Goal: Use online tool/utility: Use online tool/utility

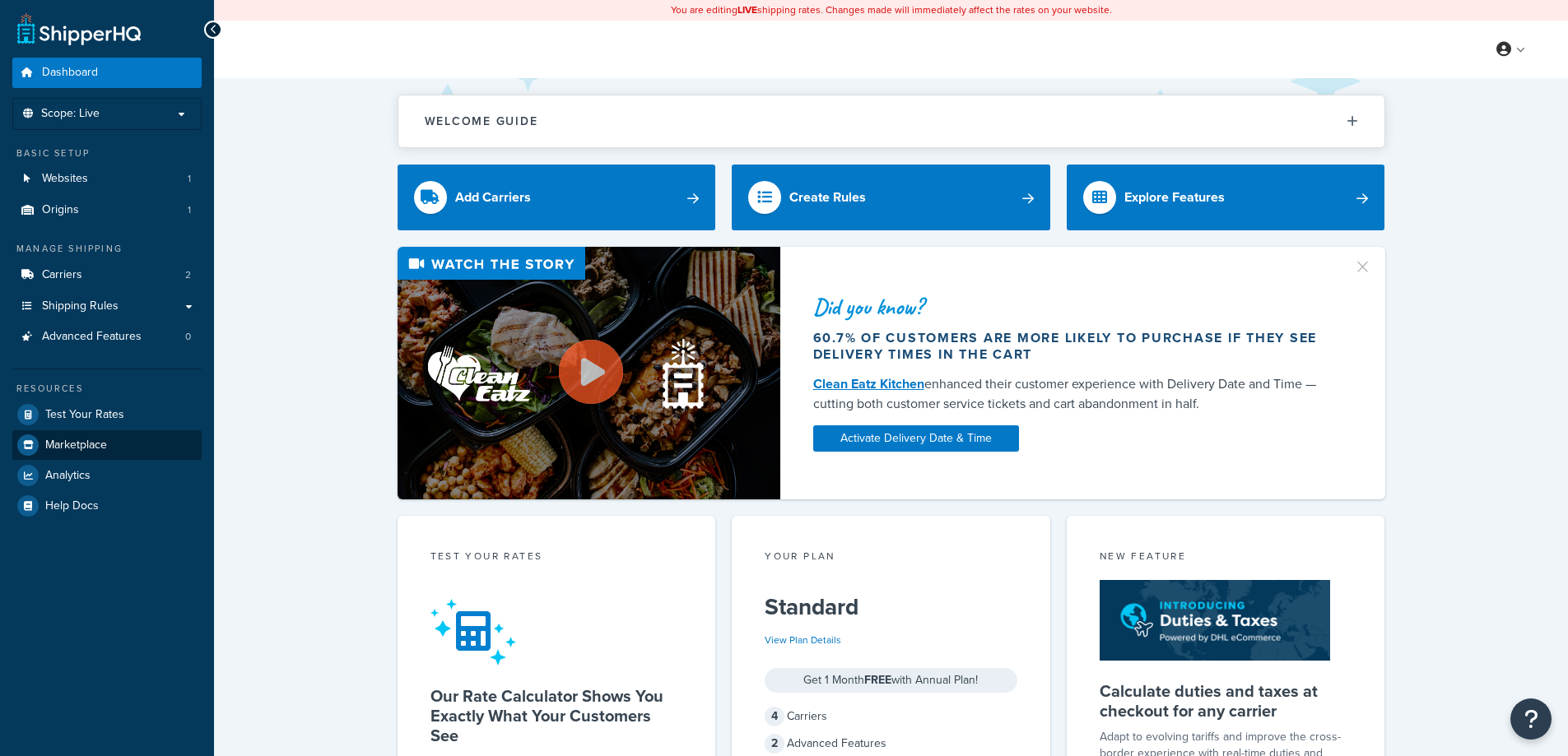
scroll to position [262, 0]
click at [99, 424] on link "Test Your Rates" at bounding box center [107, 415] width 189 height 30
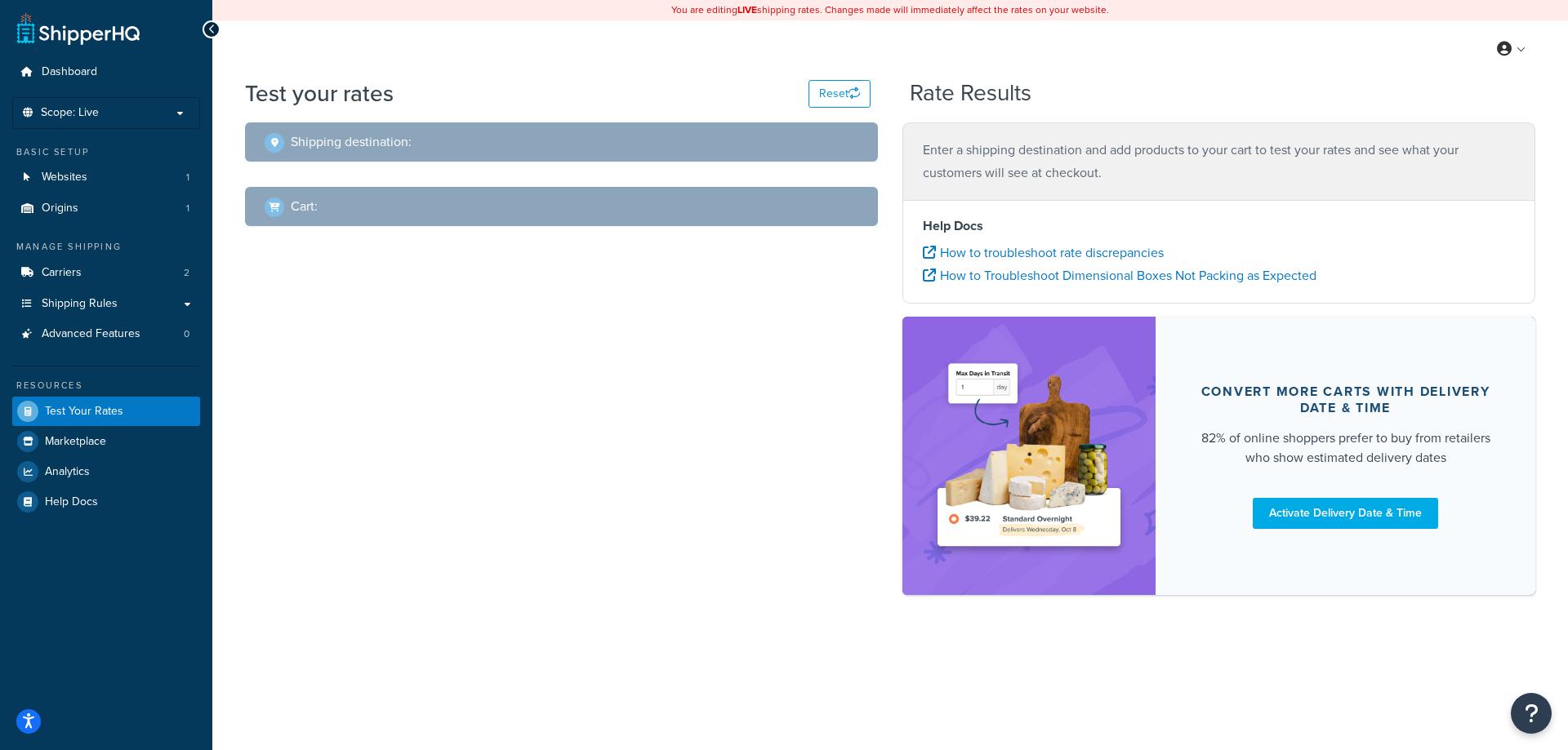
select select "[GEOGRAPHIC_DATA]"
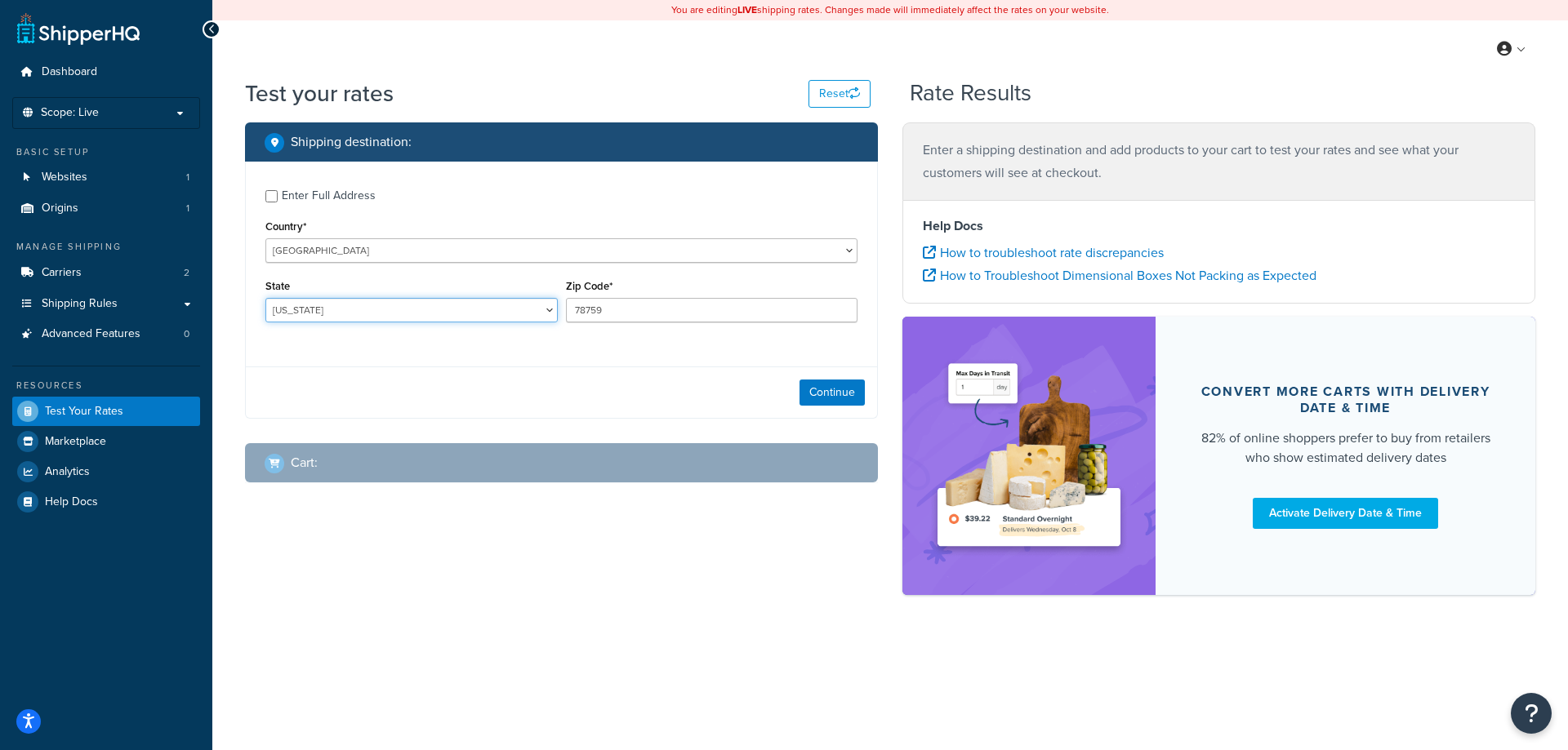
click at [412, 318] on select "[US_STATE] [US_STATE] [US_STATE] [US_STATE] [US_STATE] Armed Forces Americas Ar…" at bounding box center [412, 310] width 293 height 24
click at [385, 254] on select "[GEOGRAPHIC_DATA] [GEOGRAPHIC_DATA] [GEOGRAPHIC_DATA] [GEOGRAPHIC_DATA] [GEOGRA…" at bounding box center [562, 251] width 592 height 24
select select "GB"
click at [266, 239] on select "[GEOGRAPHIC_DATA] [GEOGRAPHIC_DATA] [GEOGRAPHIC_DATA] [GEOGRAPHIC_DATA] [GEOGRA…" at bounding box center [562, 251] width 592 height 24
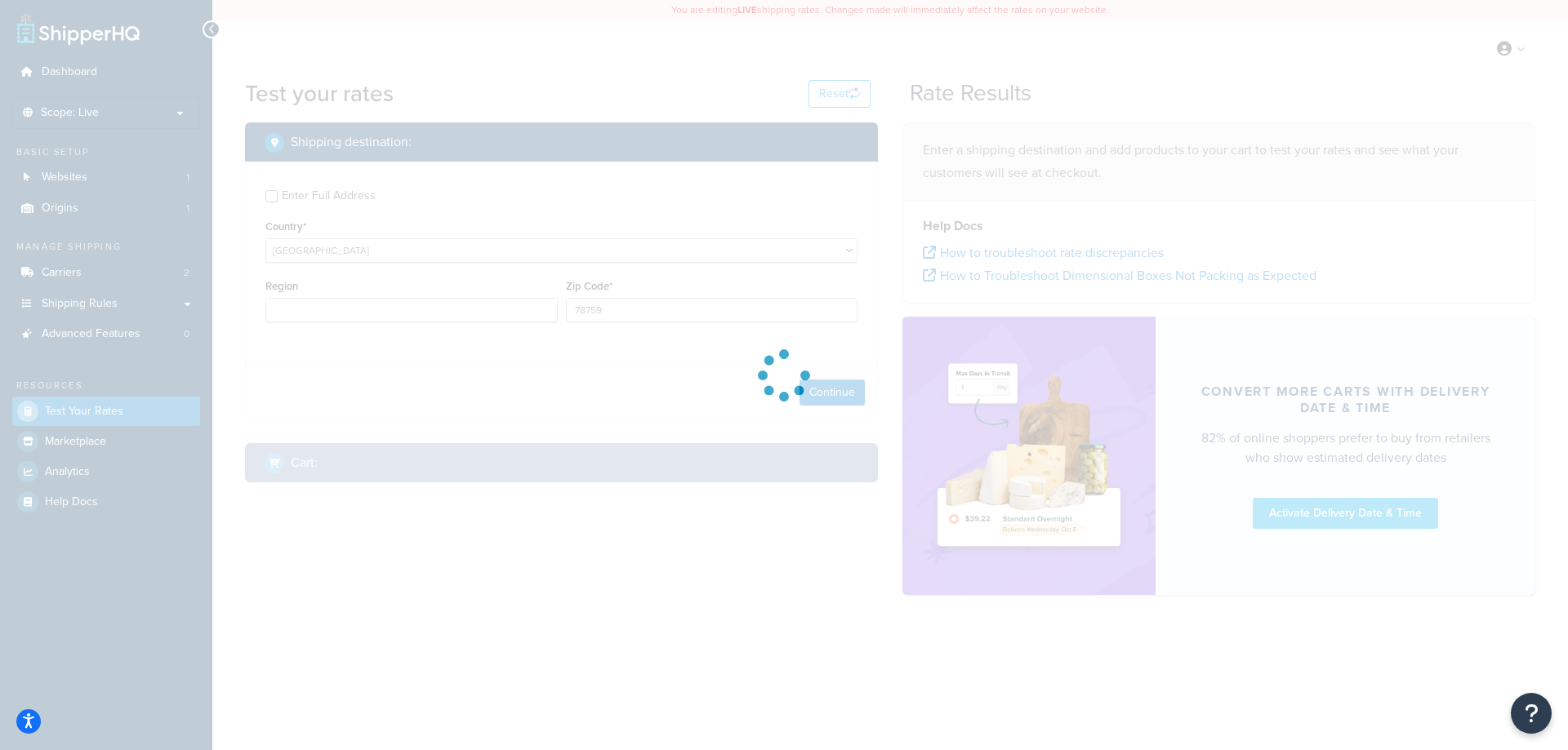
type input "[GEOGRAPHIC_DATA]"
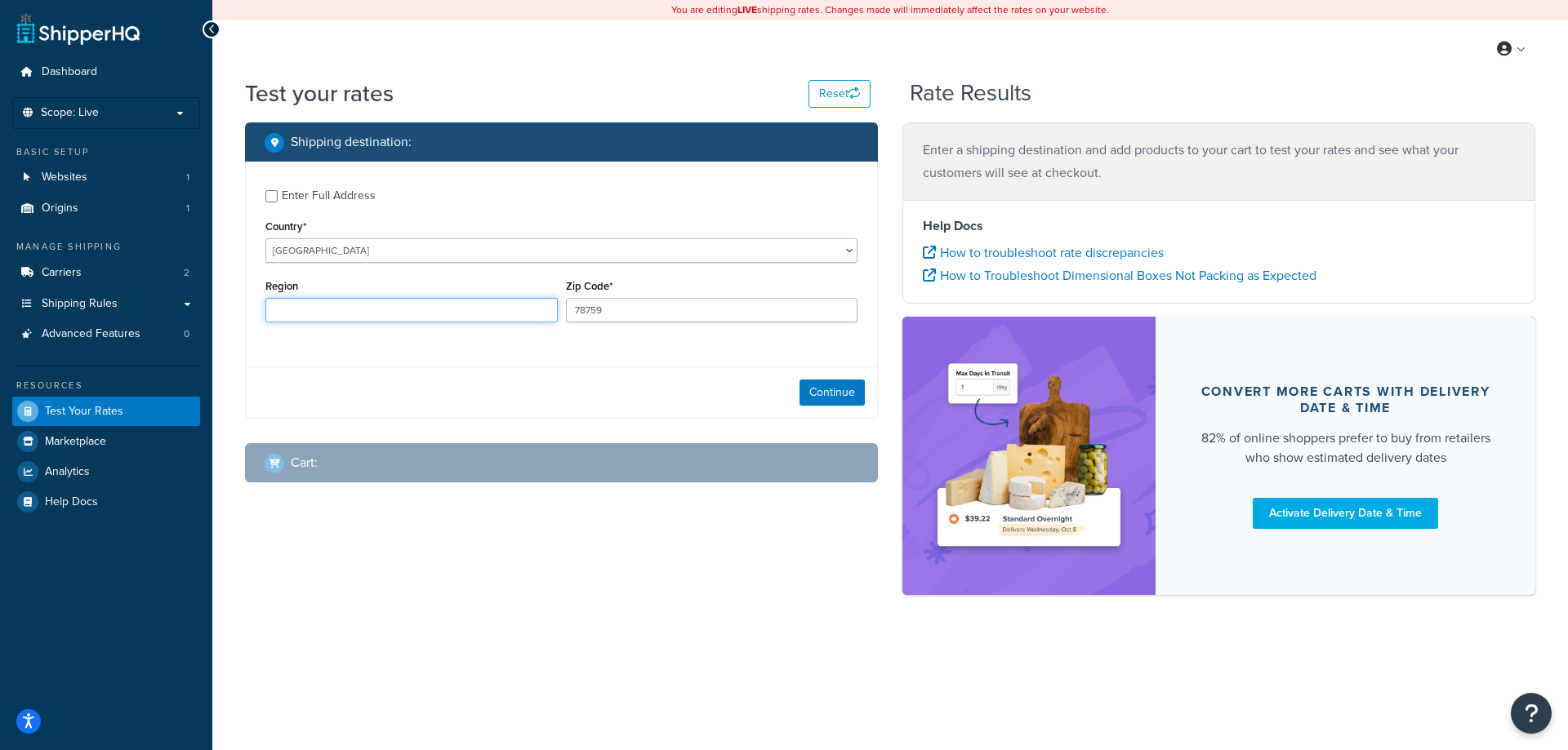
click at [355, 308] on input "Region" at bounding box center [412, 310] width 293 height 24
click at [350, 392] on div "Continue" at bounding box center [561, 391] width 631 height 51
click at [641, 301] on input "78759" at bounding box center [712, 310] width 293 height 24
click at [584, 320] on input "78759" at bounding box center [712, 310] width 293 height 24
type input "78759HP12"
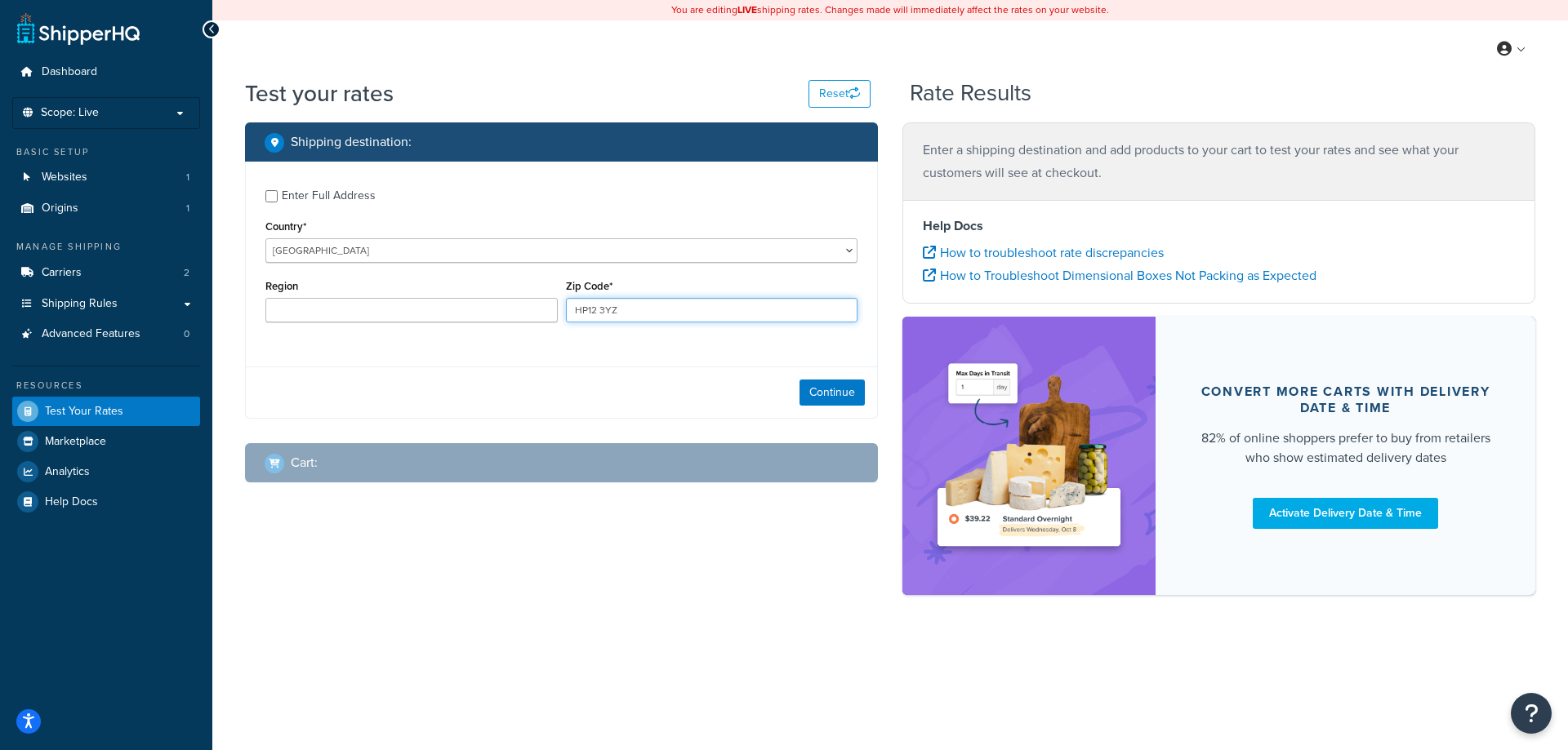
type input "HP12 3YZ"
click at [830, 392] on button "Continue" at bounding box center [832, 392] width 65 height 26
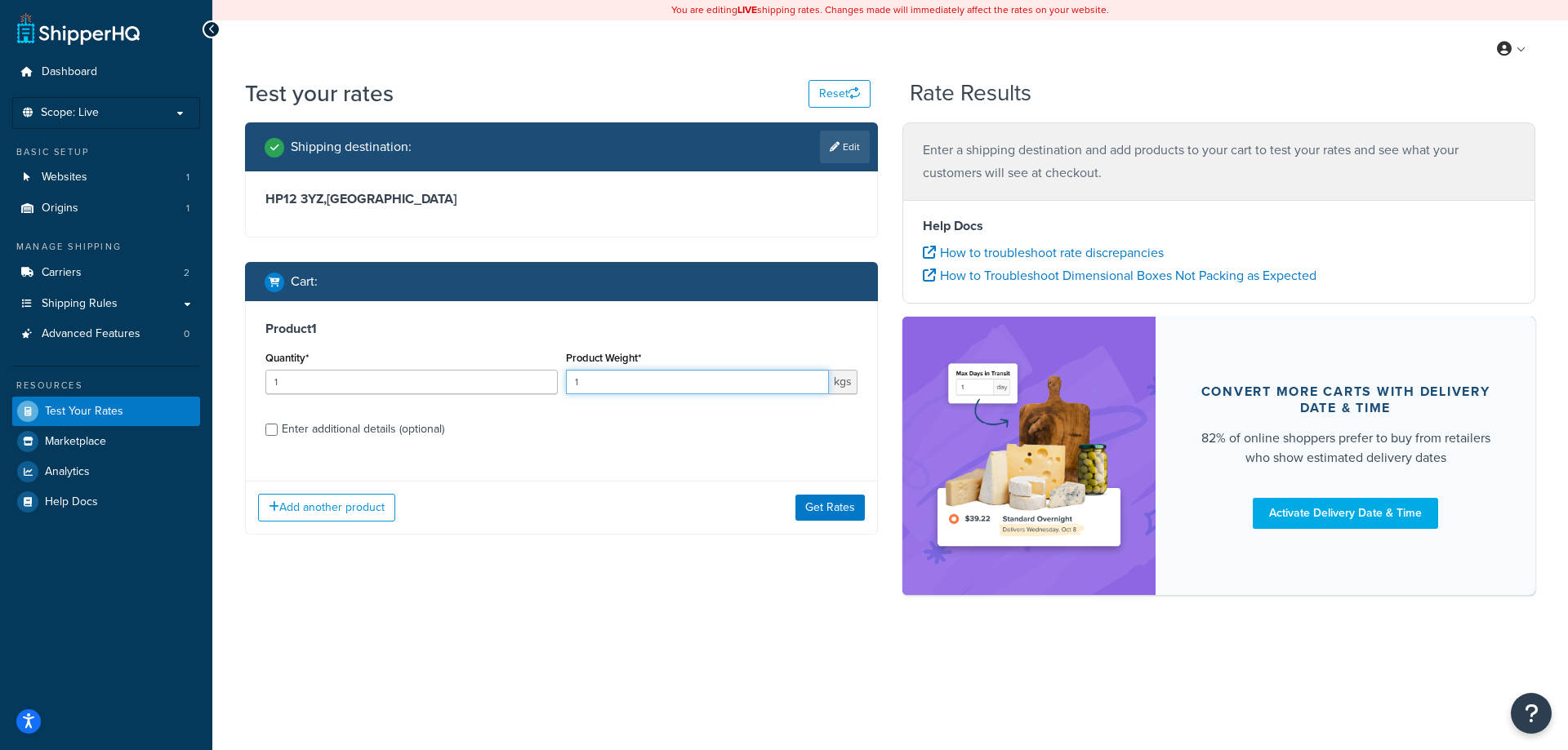
click at [662, 384] on input "1" at bounding box center [698, 382] width 264 height 24
click at [659, 389] on input "1" at bounding box center [698, 382] width 264 height 24
click at [840, 381] on span "kgs" at bounding box center [843, 382] width 29 height 24
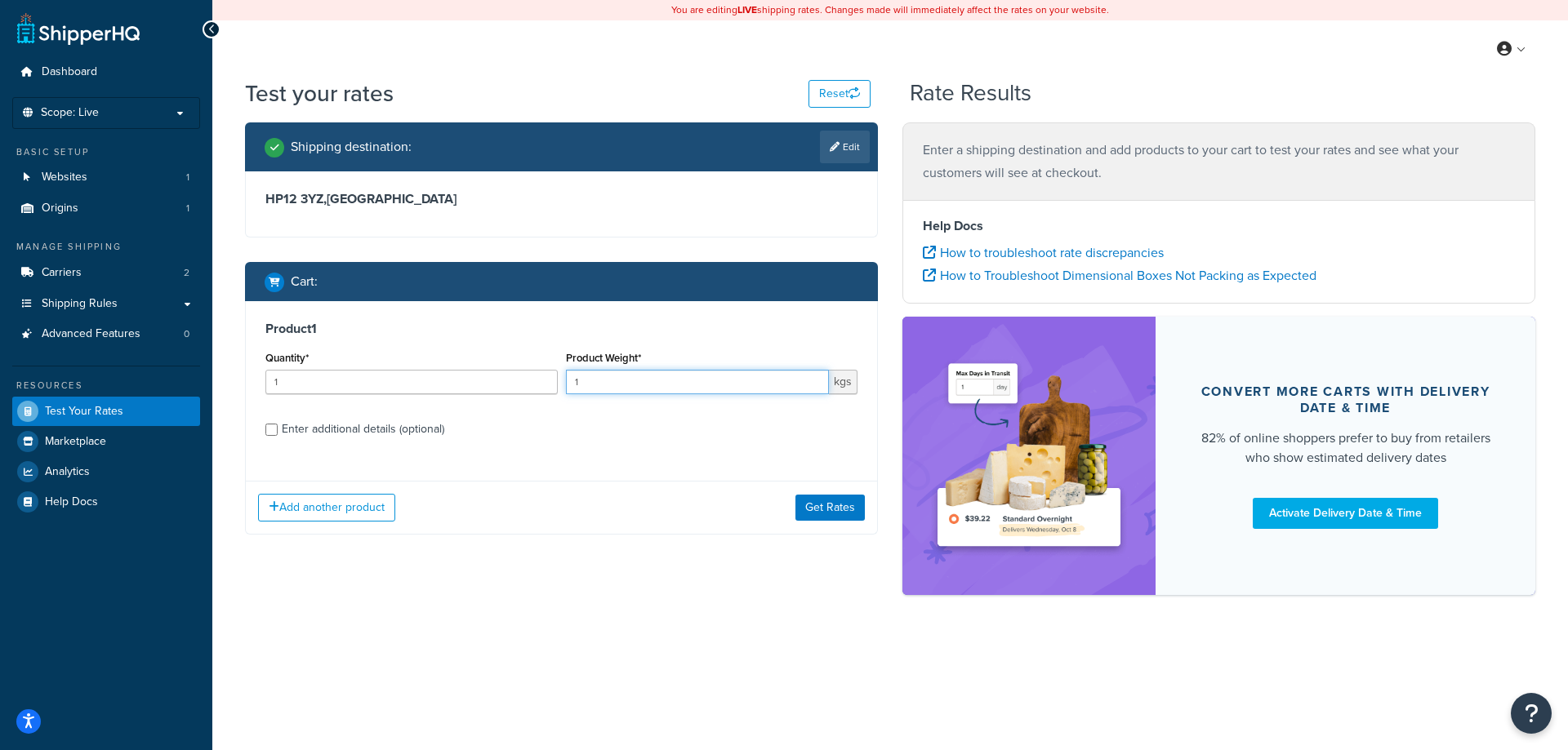
click at [789, 381] on input "1" at bounding box center [698, 382] width 264 height 24
click at [825, 507] on button "Get Rates" at bounding box center [830, 508] width 69 height 26
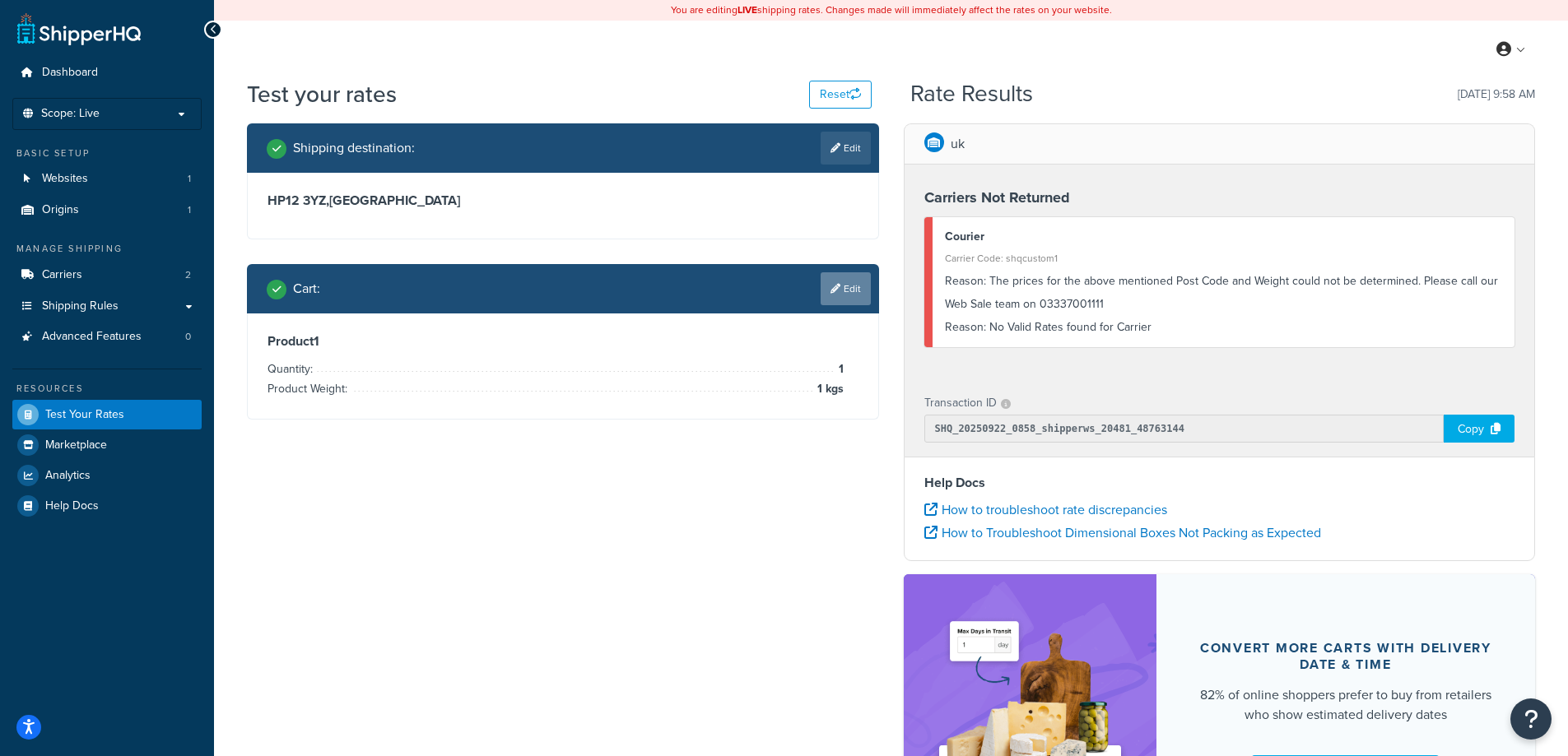
click at [855, 276] on link "Edit" at bounding box center [845, 289] width 50 height 33
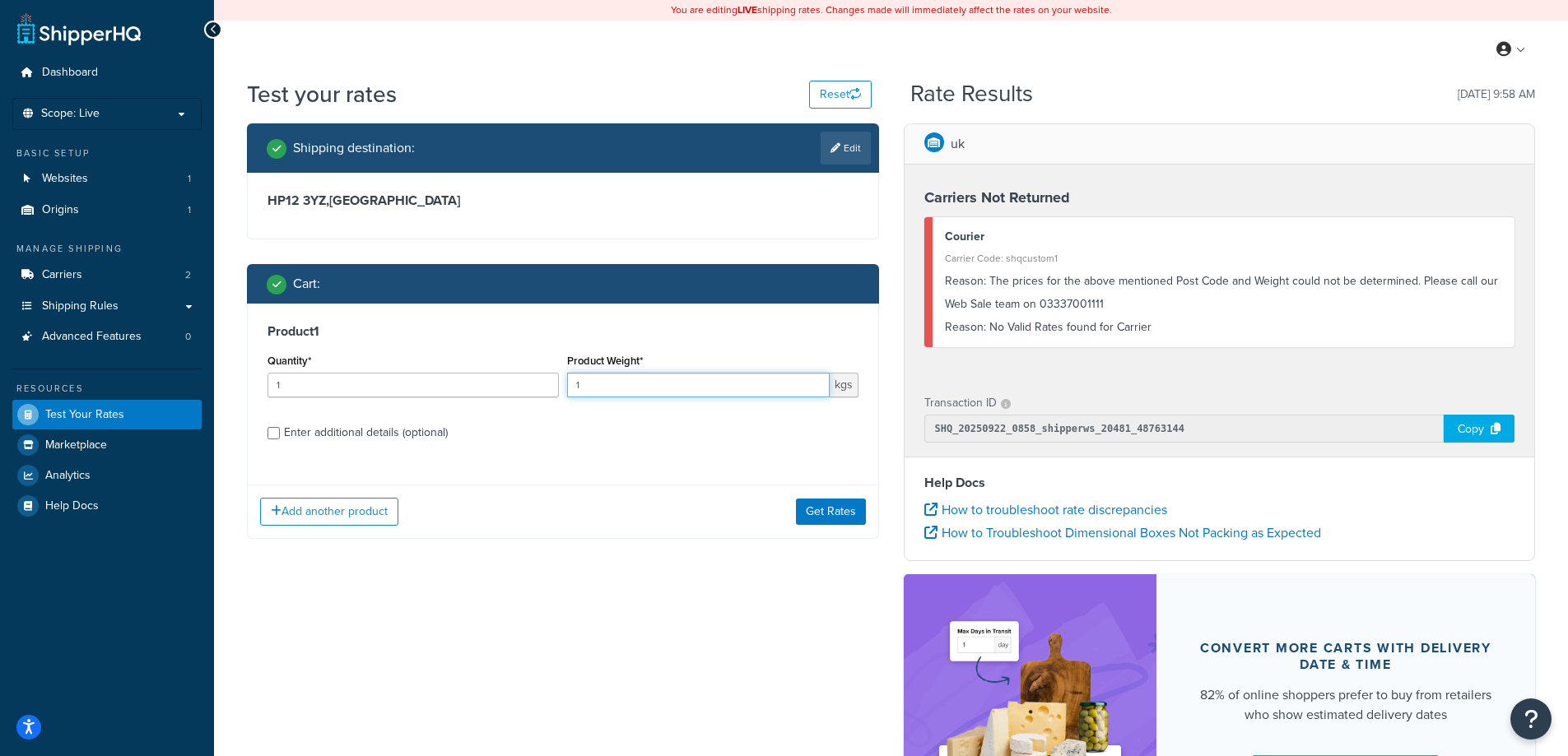
click at [797, 395] on input "1" at bounding box center [698, 385] width 262 height 24
type input "10"
click at [855, 517] on button "Get Rates" at bounding box center [831, 512] width 70 height 26
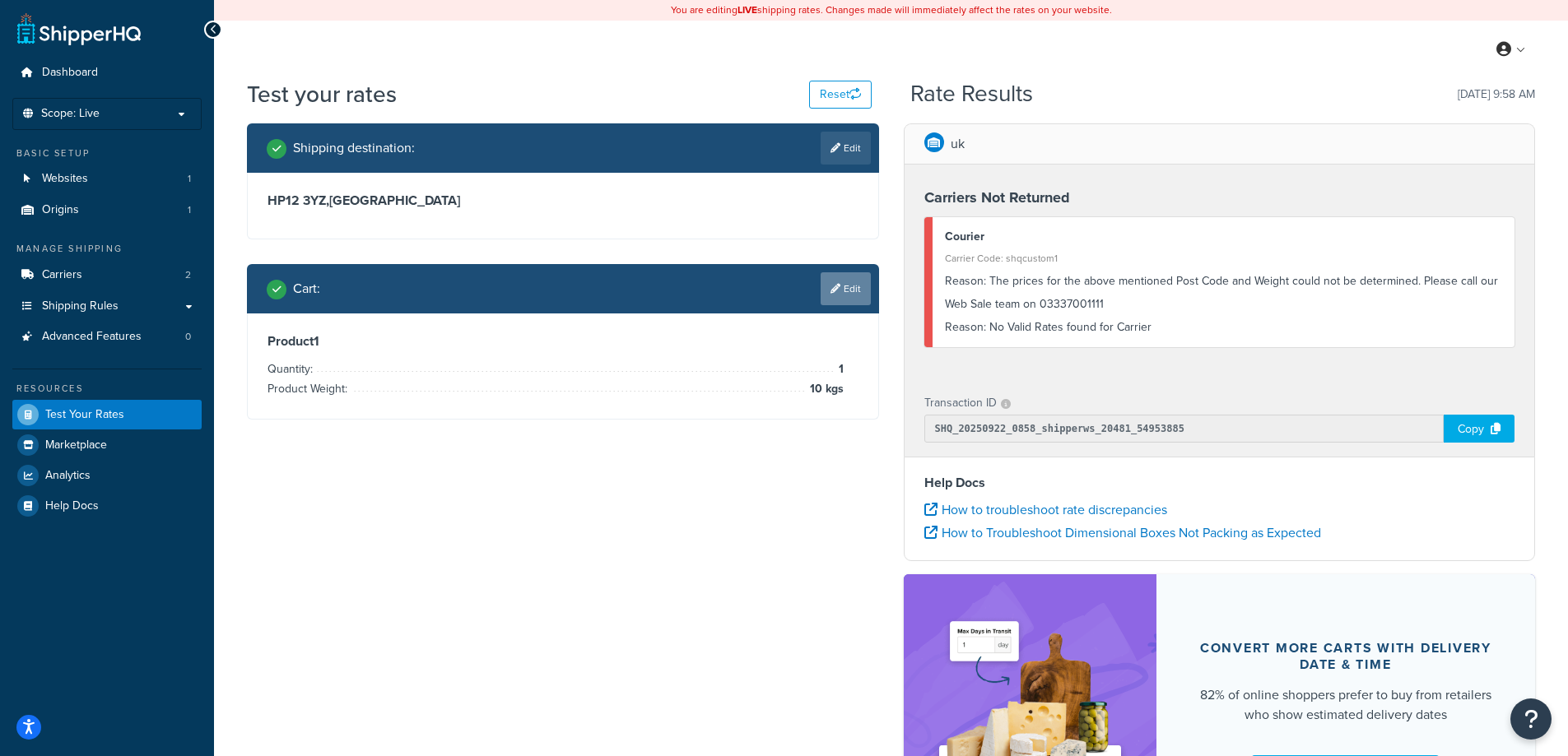
click at [844, 286] on link "Edit" at bounding box center [845, 289] width 50 height 33
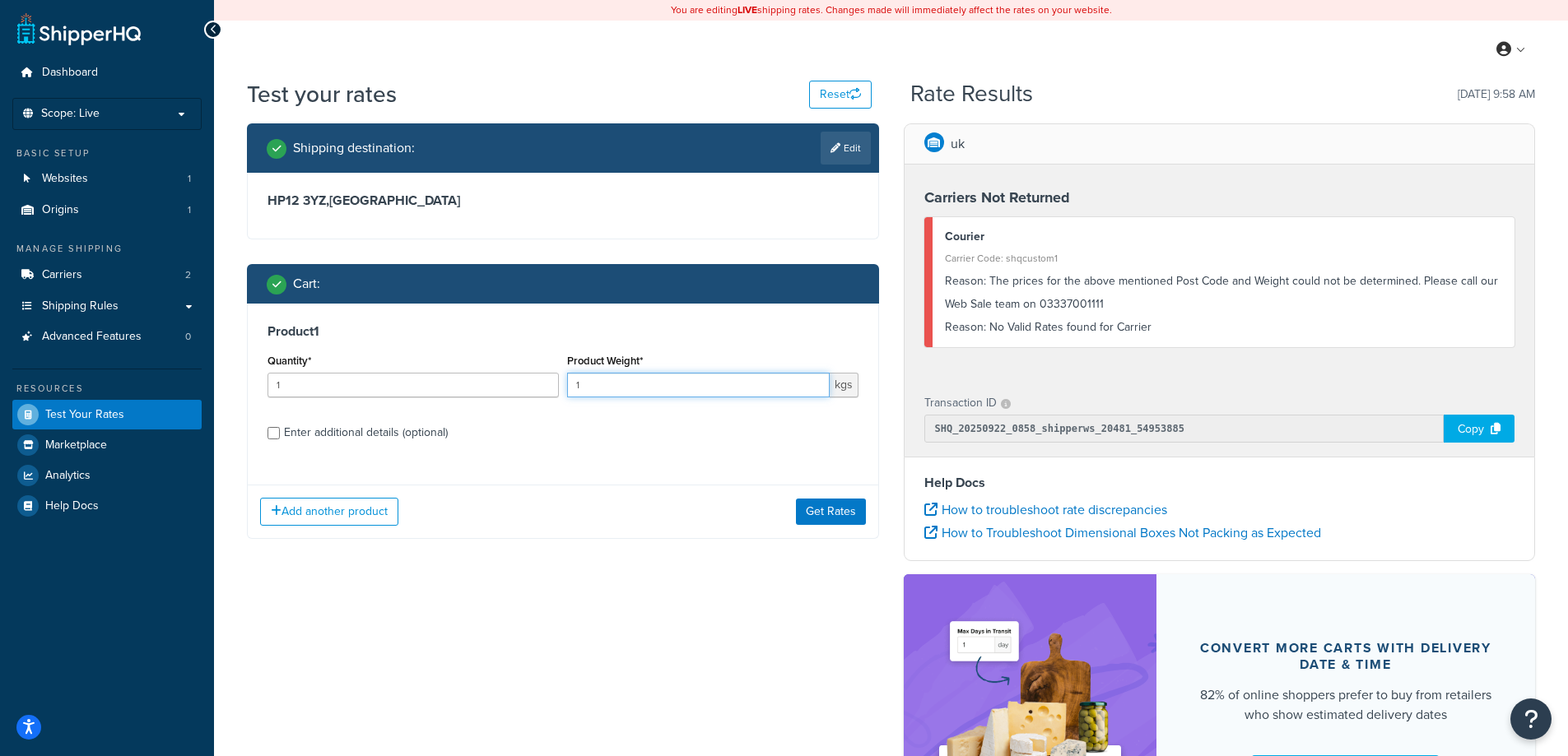
click at [788, 389] on input "1" at bounding box center [698, 385] width 262 height 24
type input "100"
click at [831, 500] on button "Get Rates" at bounding box center [831, 512] width 70 height 26
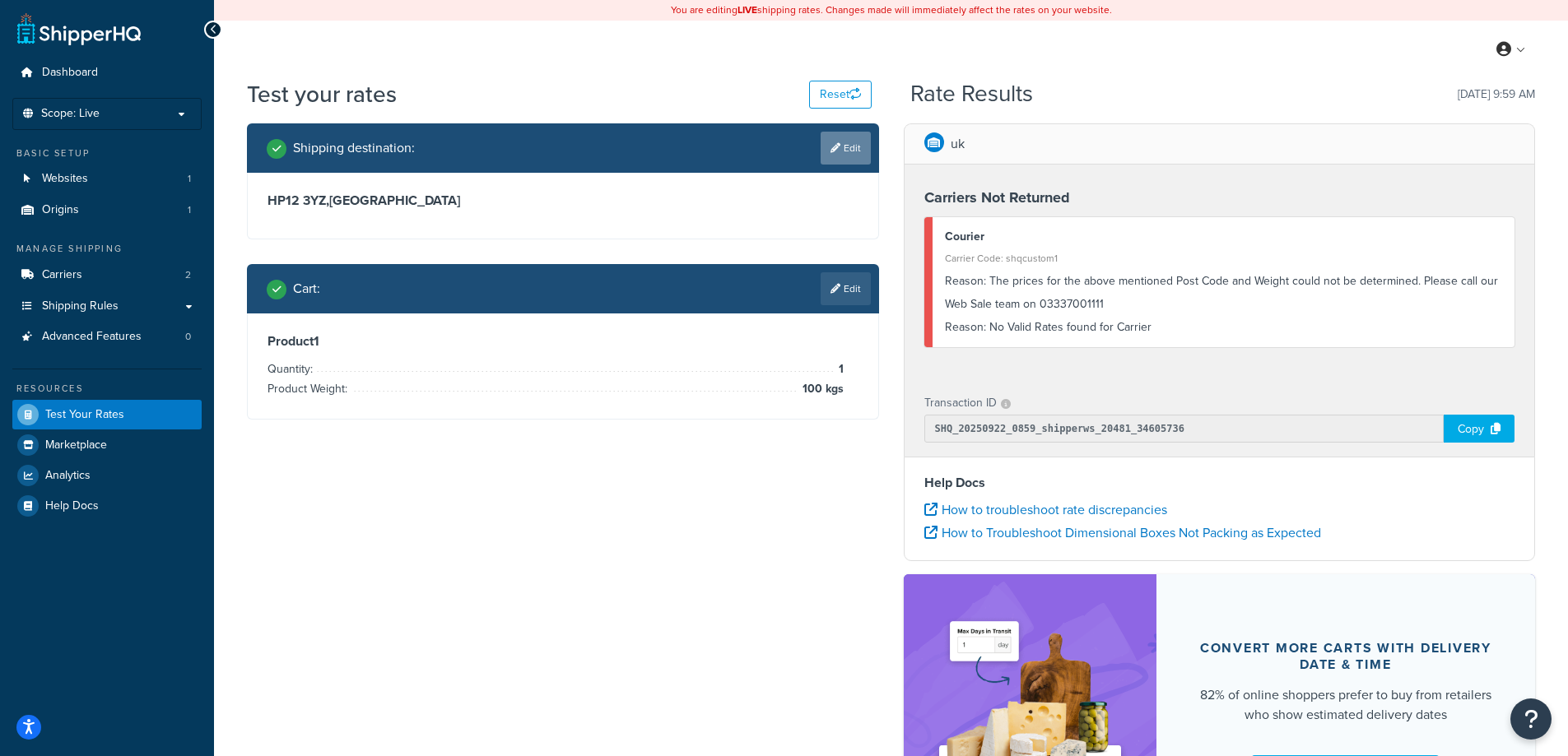
click at [849, 150] on link "Edit" at bounding box center [845, 149] width 50 height 33
select select "GB"
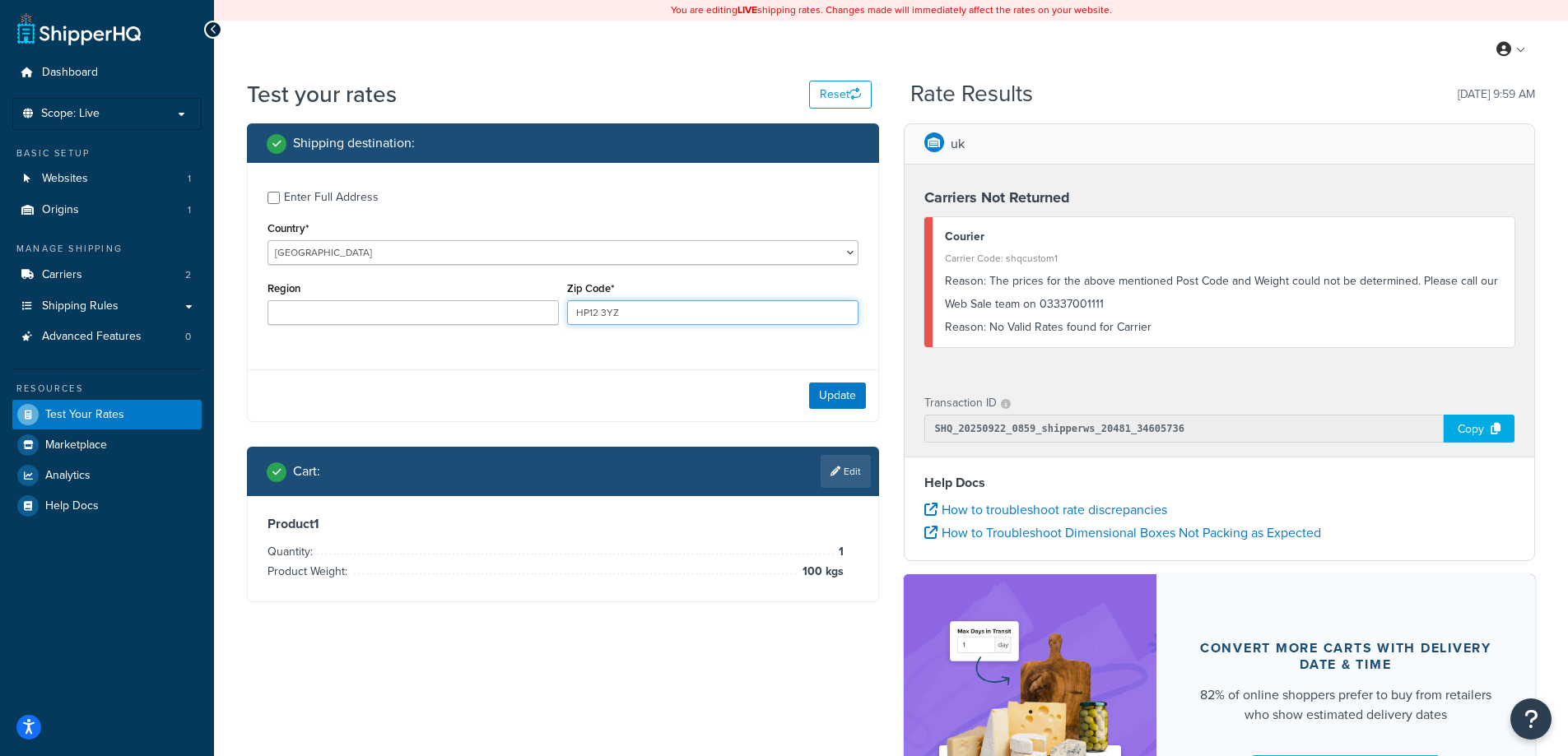
click at [676, 309] on input "HP12 3YZ" at bounding box center [712, 312] width 291 height 24
type textarea "3YZ"
click at [676, 309] on input "HP12 3YZ" at bounding box center [712, 312] width 291 height 24
click at [597, 312] on input "EN8 9HE" at bounding box center [712, 312] width 291 height 24
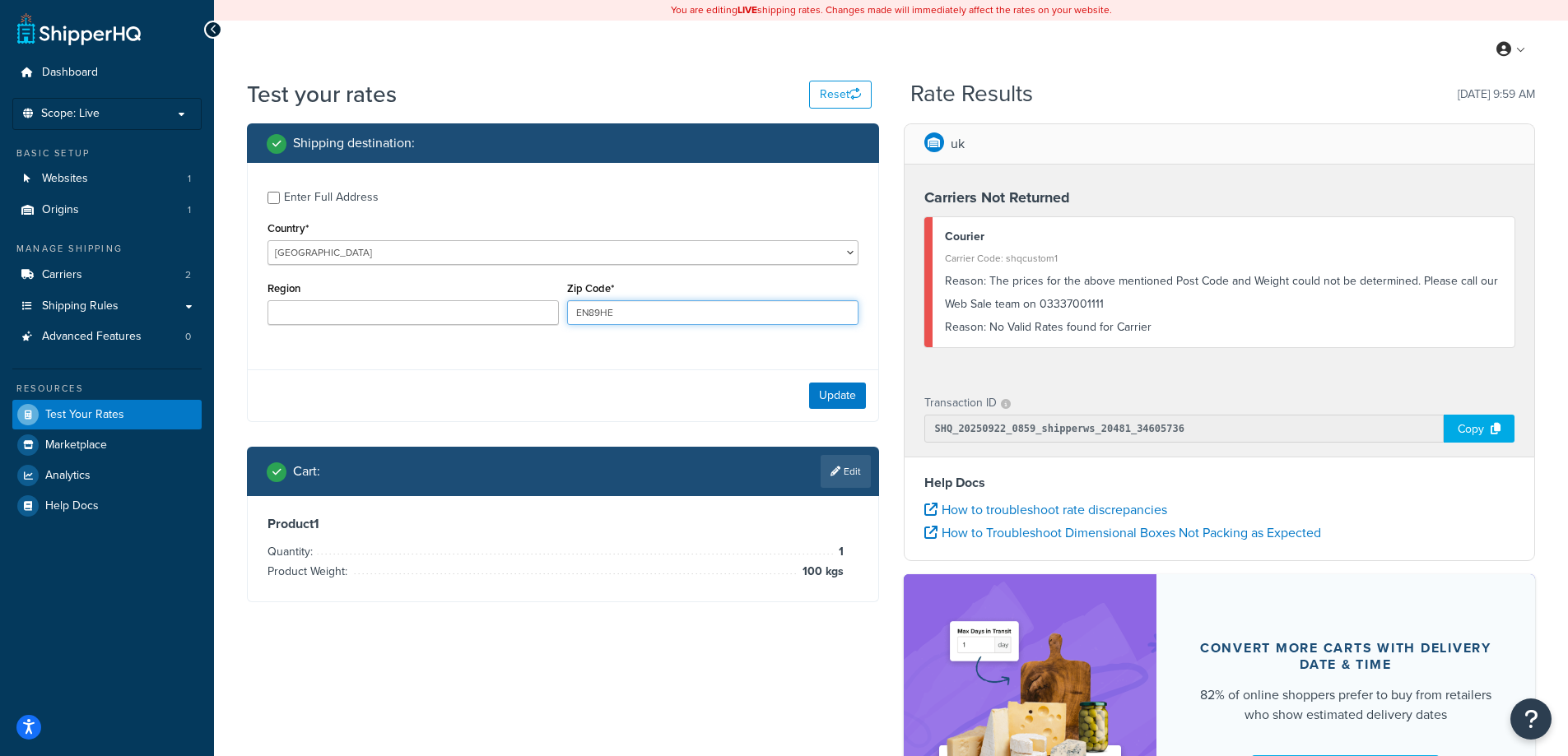
type input "EN89HE"
click at [585, 377] on div "Update" at bounding box center [563, 395] width 631 height 52
click at [816, 390] on button "Update" at bounding box center [837, 396] width 57 height 26
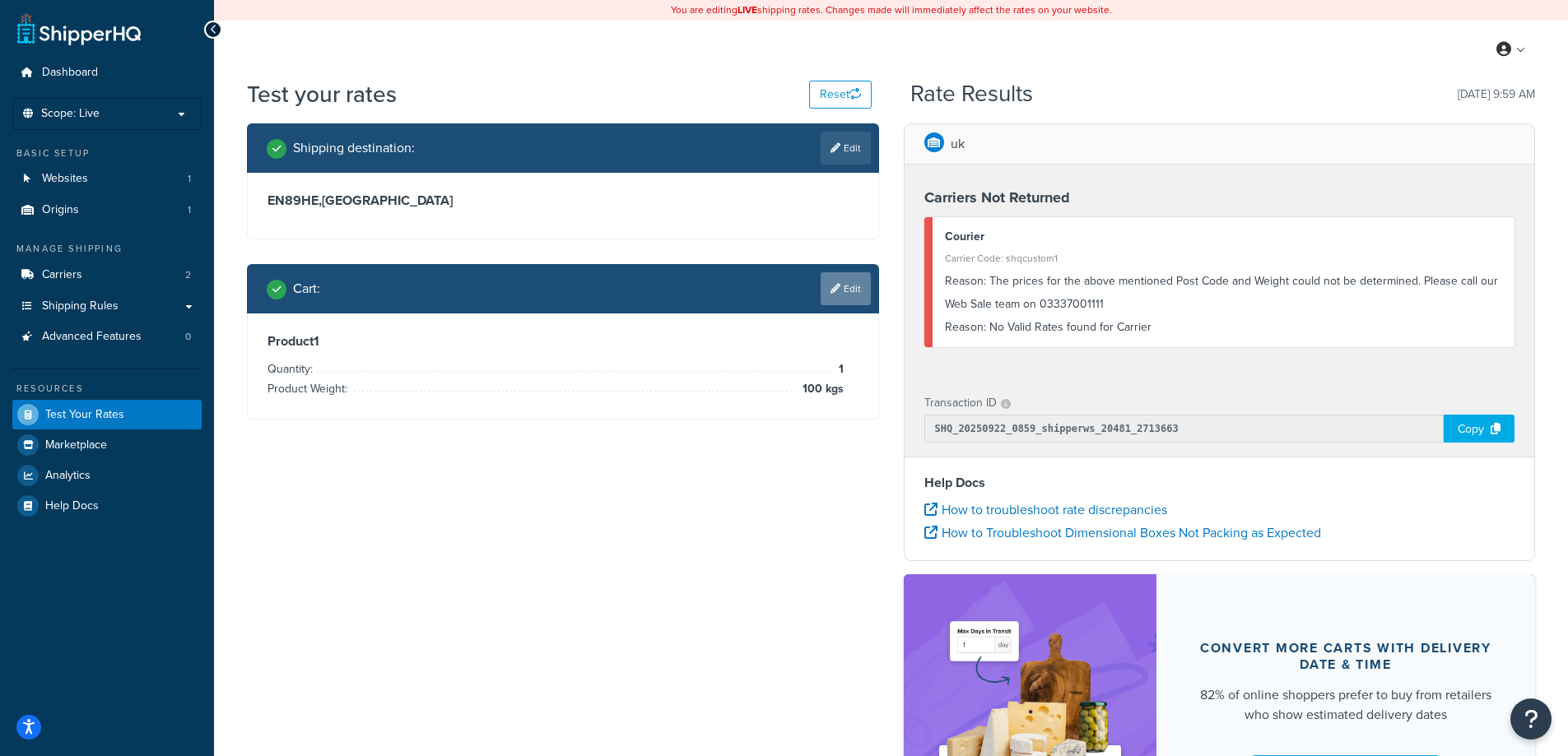
click at [855, 300] on link "Edit" at bounding box center [845, 289] width 50 height 33
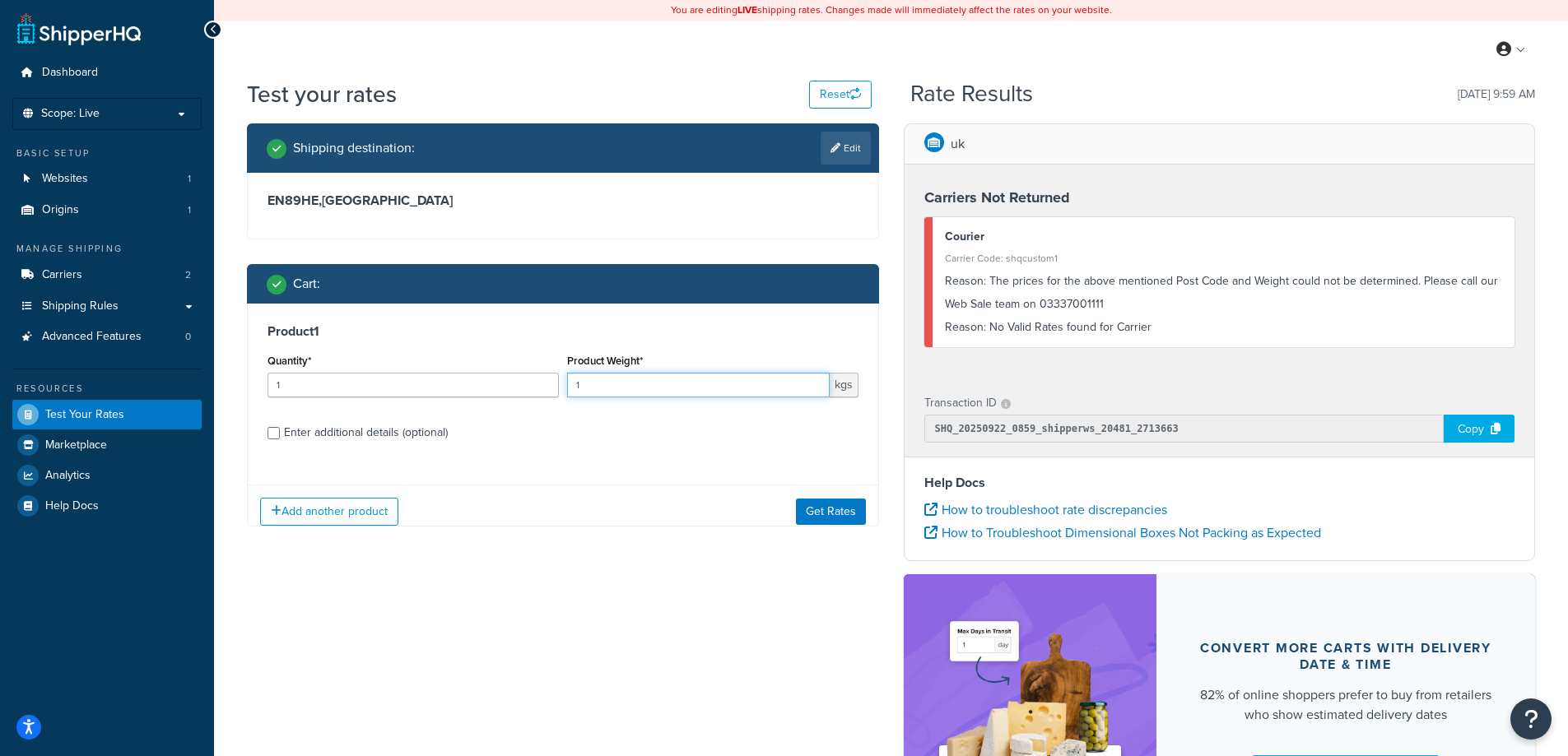
click at [766, 388] on input "1" at bounding box center [698, 385] width 262 height 24
click at [817, 513] on button "Get Rates" at bounding box center [831, 512] width 70 height 26
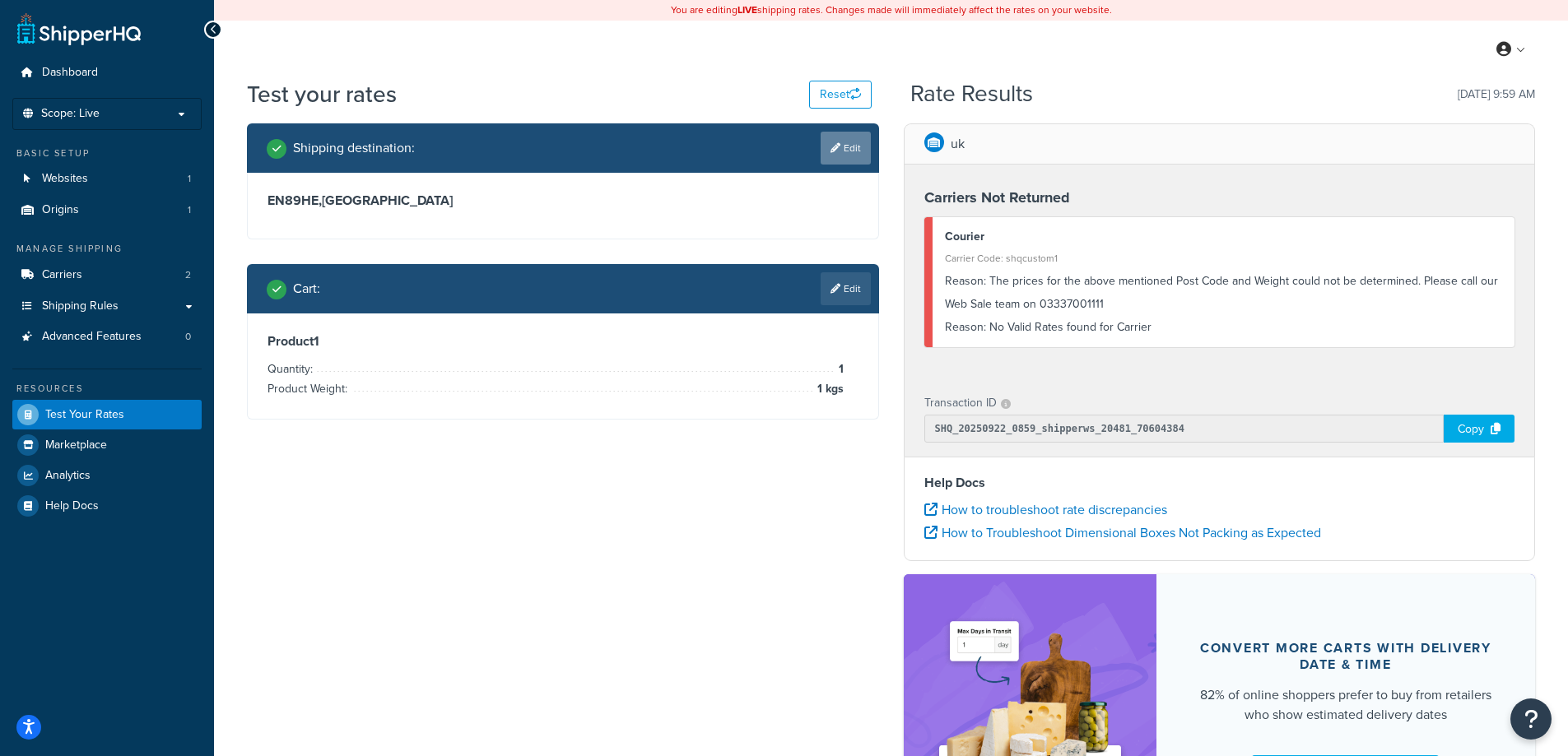
click at [855, 148] on link "Edit" at bounding box center [845, 149] width 50 height 33
select select "GB"
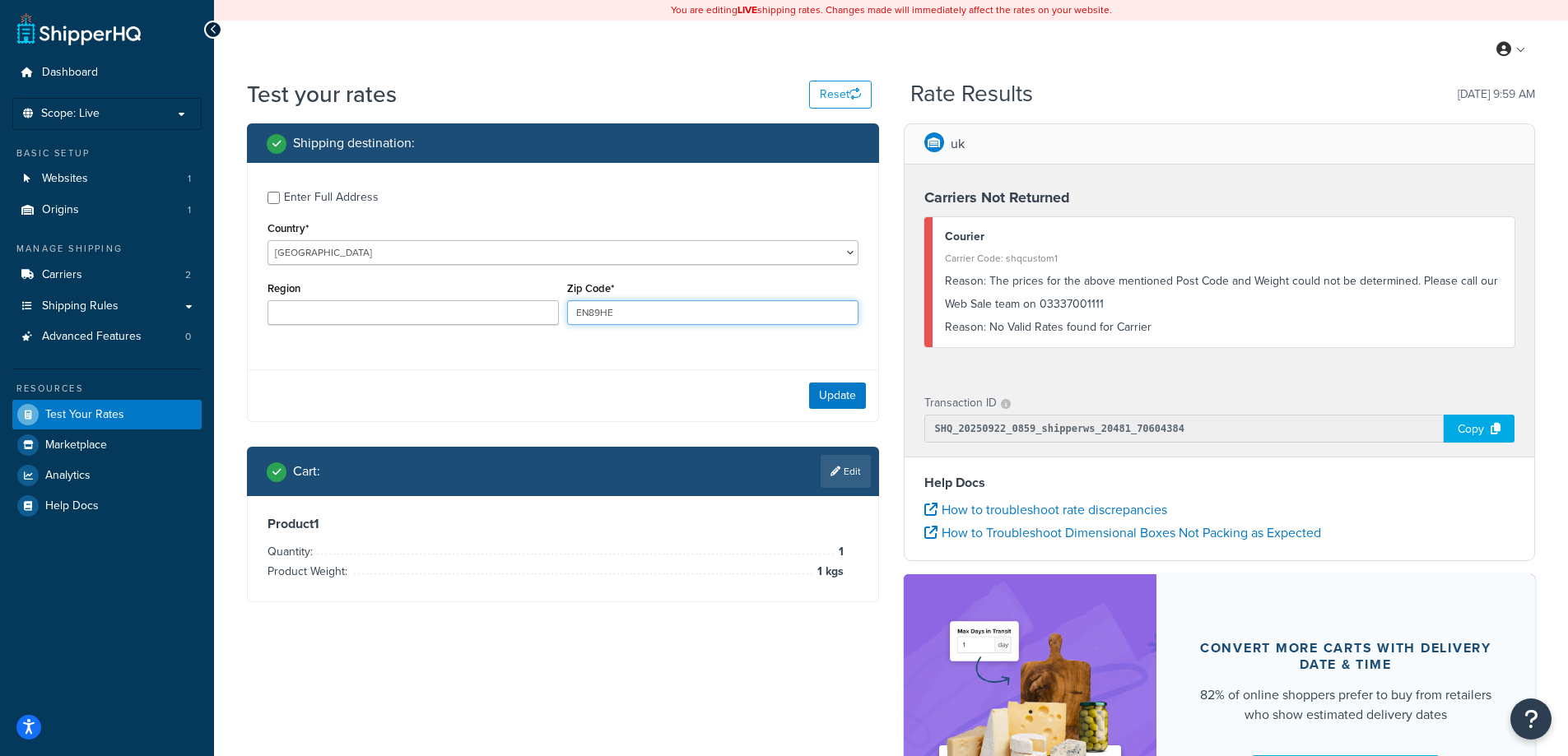
click at [650, 312] on input "EN89HE" at bounding box center [712, 312] width 291 height 24
click at [397, 312] on input "Region" at bounding box center [413, 312] width 291 height 24
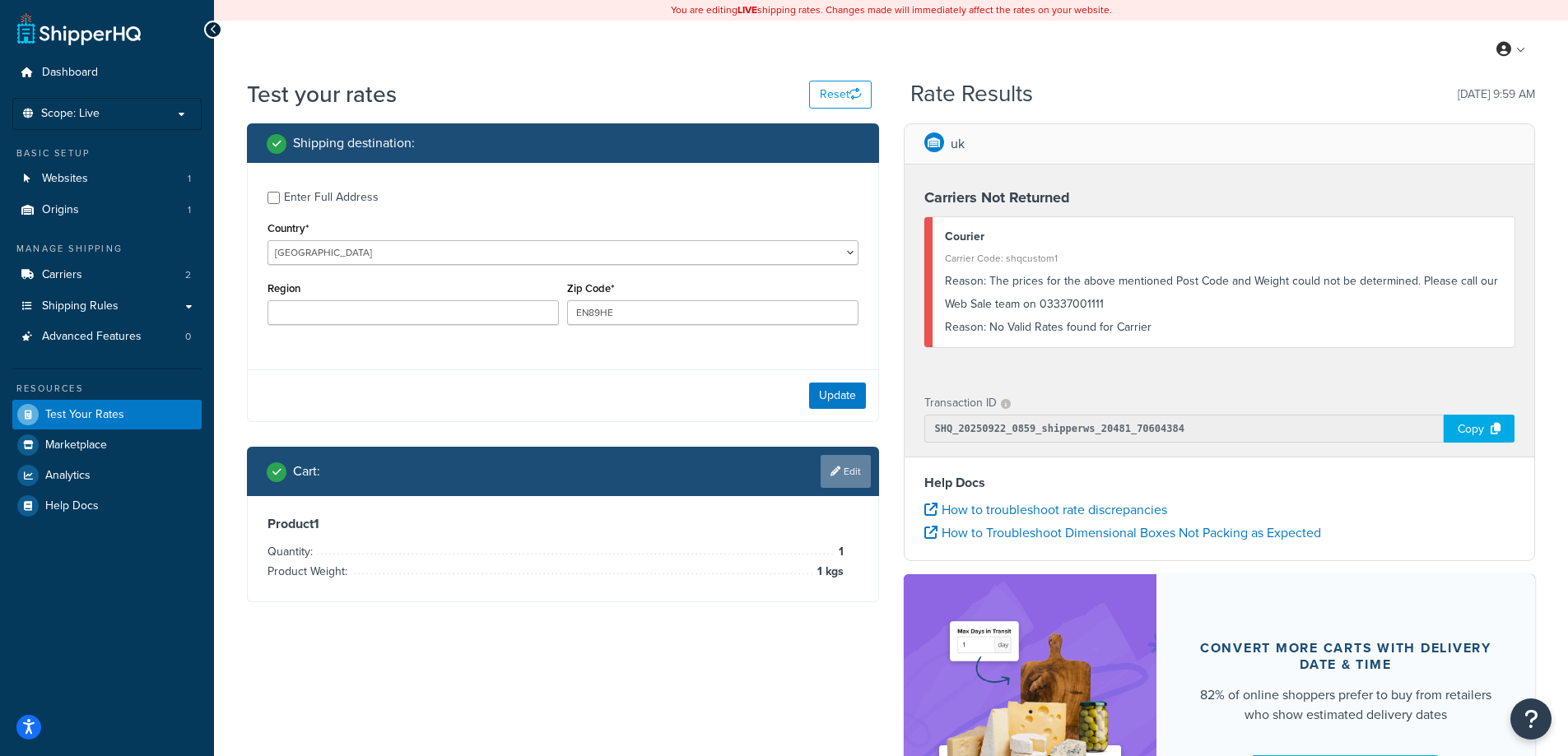
click at [843, 465] on link "Edit" at bounding box center [845, 472] width 50 height 33
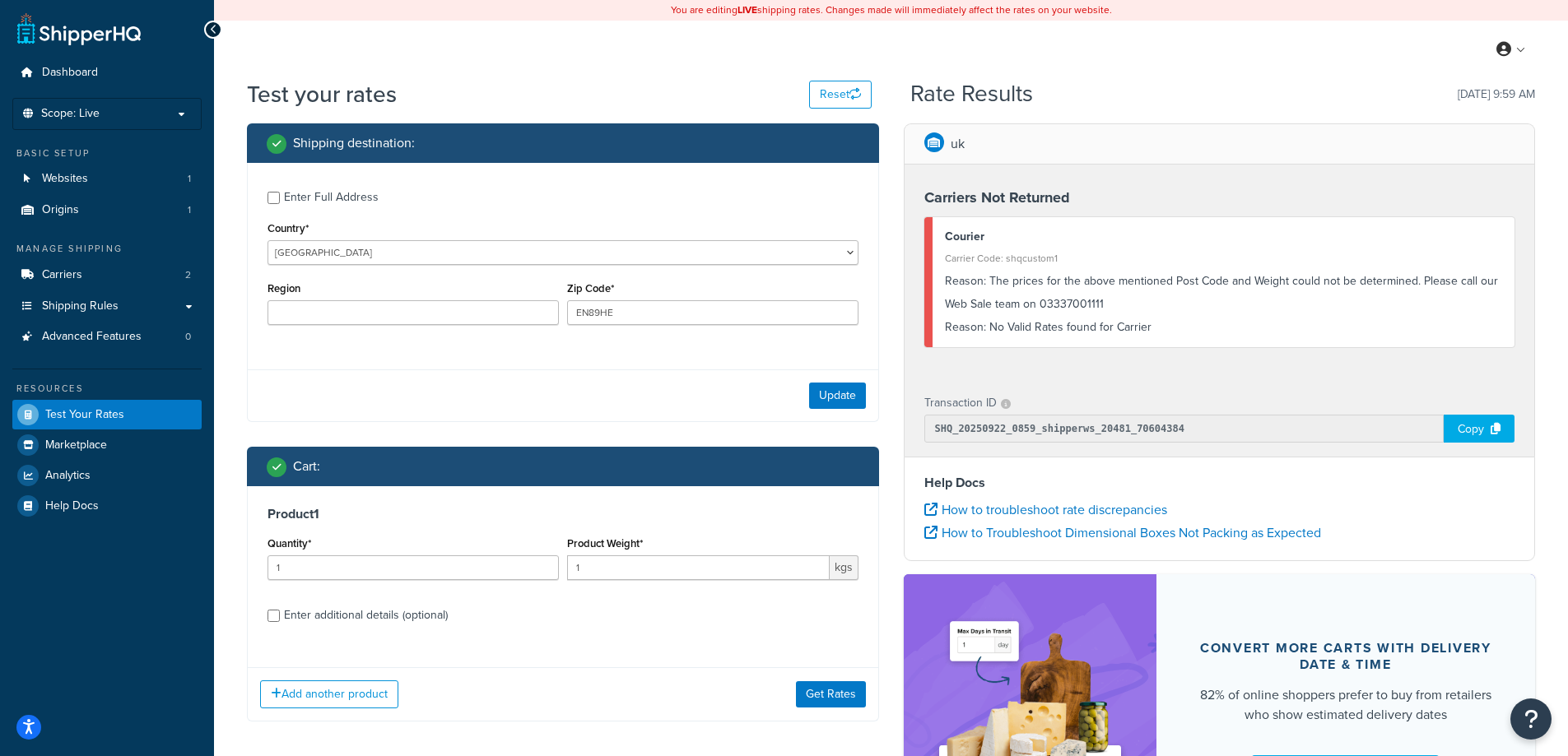
click at [374, 607] on div "Enter additional details (optional)" at bounding box center [366, 615] width 164 height 23
click at [280, 610] on input "Enter additional details (optional)" at bounding box center [274, 616] width 12 height 12
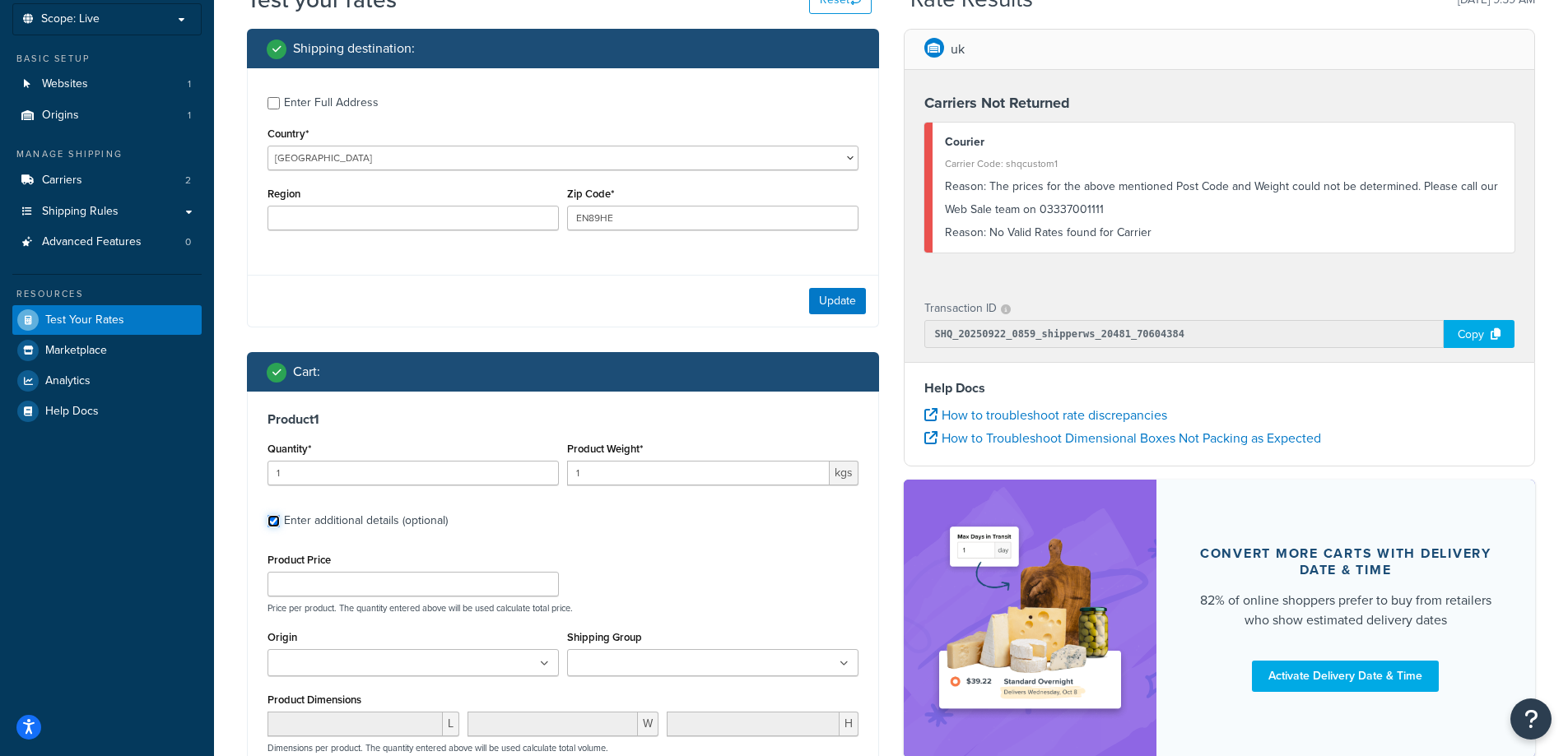
scroll to position [364, 0]
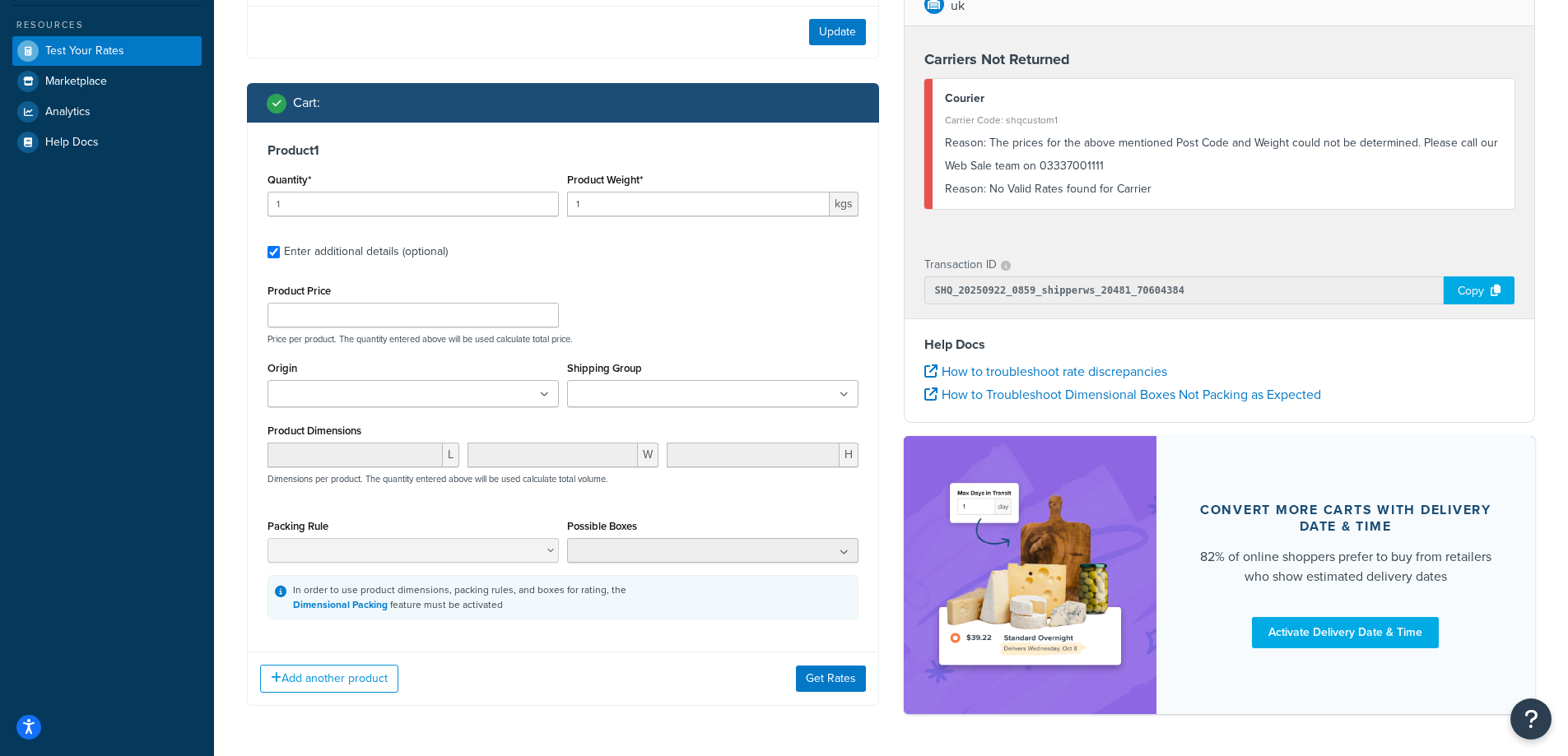
click at [410, 254] on div "Enter additional details (optional)" at bounding box center [366, 252] width 164 height 23
click at [280, 254] on input "Enter additional details (optional)" at bounding box center [274, 252] width 12 height 12
checkbox input "false"
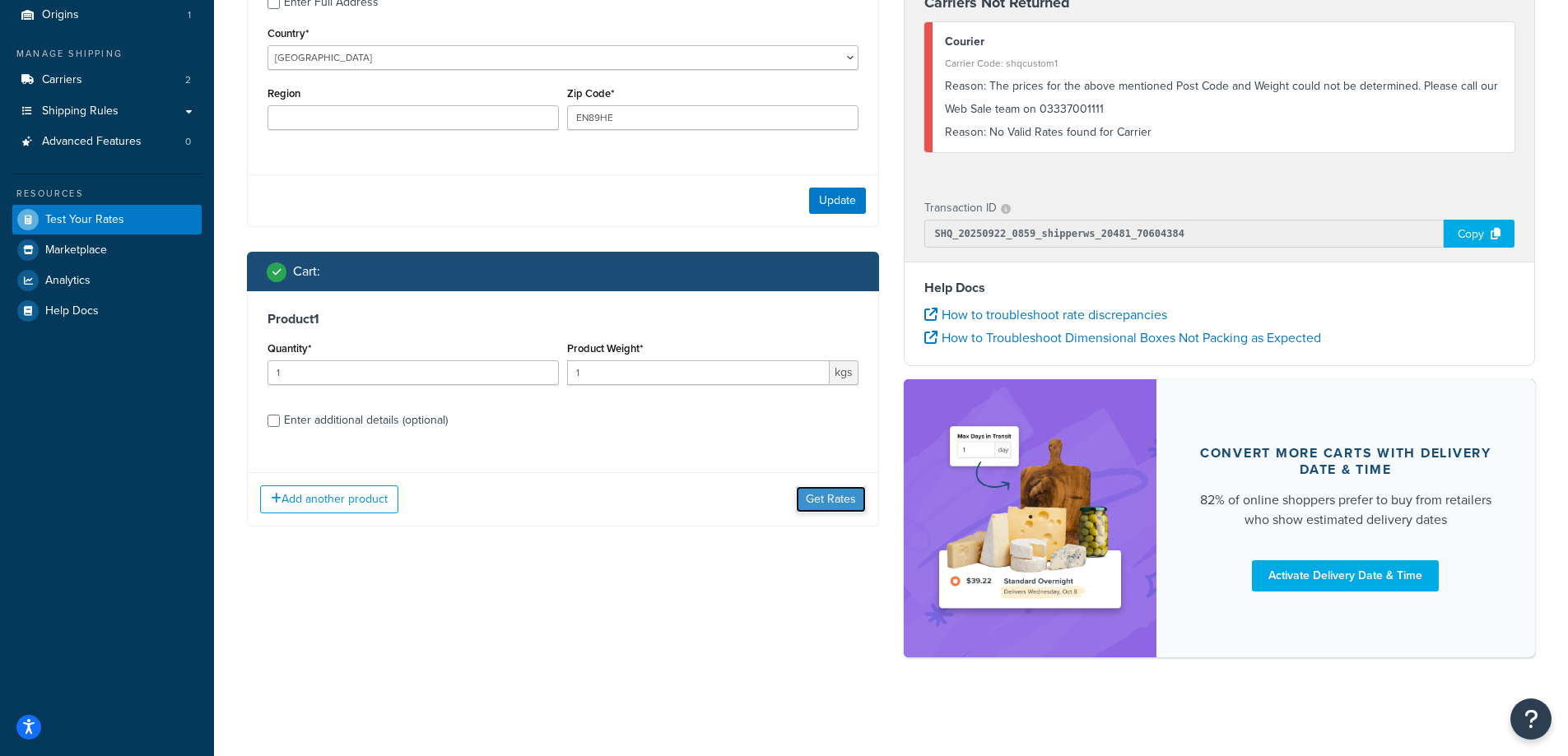
click at [849, 494] on button "Get Rates" at bounding box center [831, 500] width 70 height 26
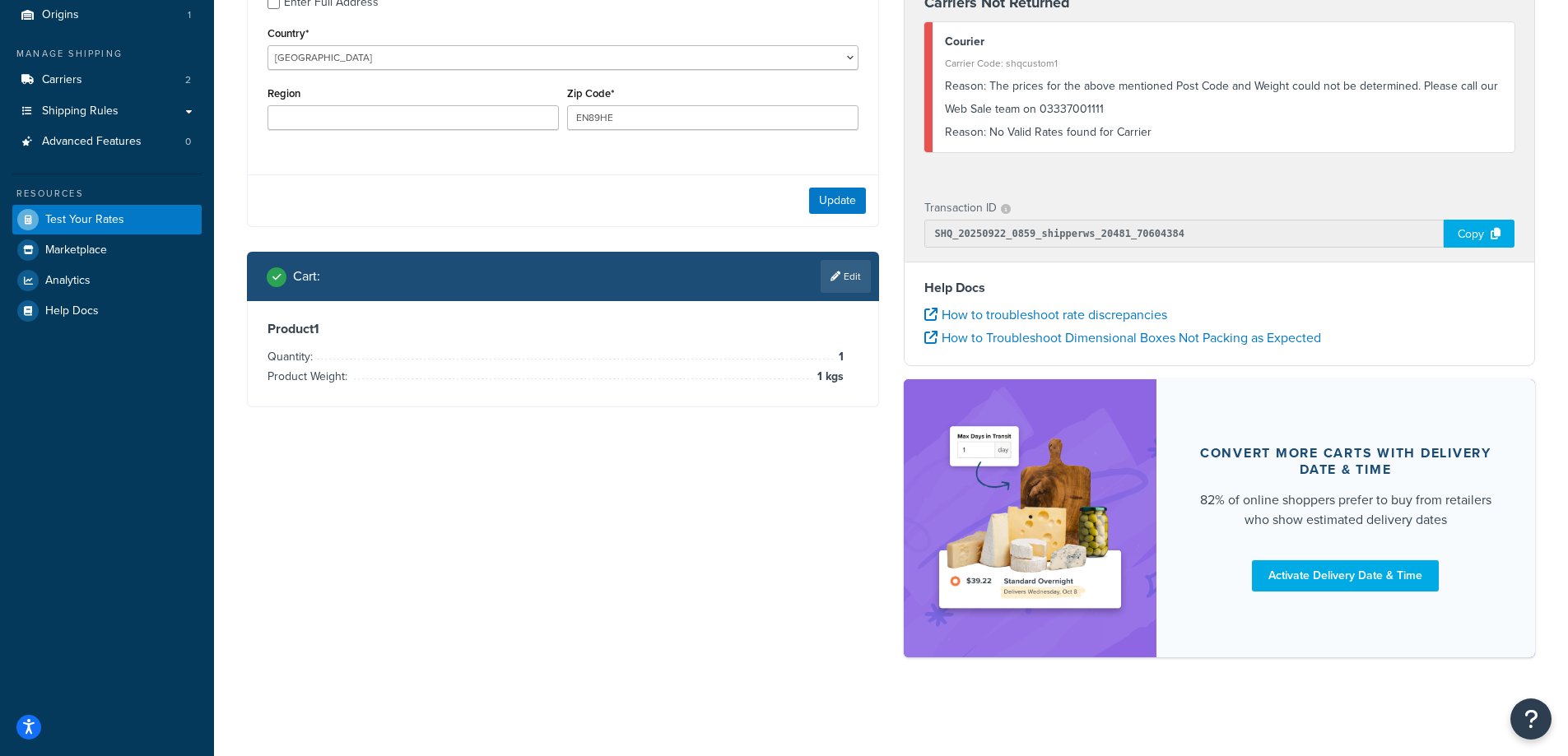
scroll to position [0, 0]
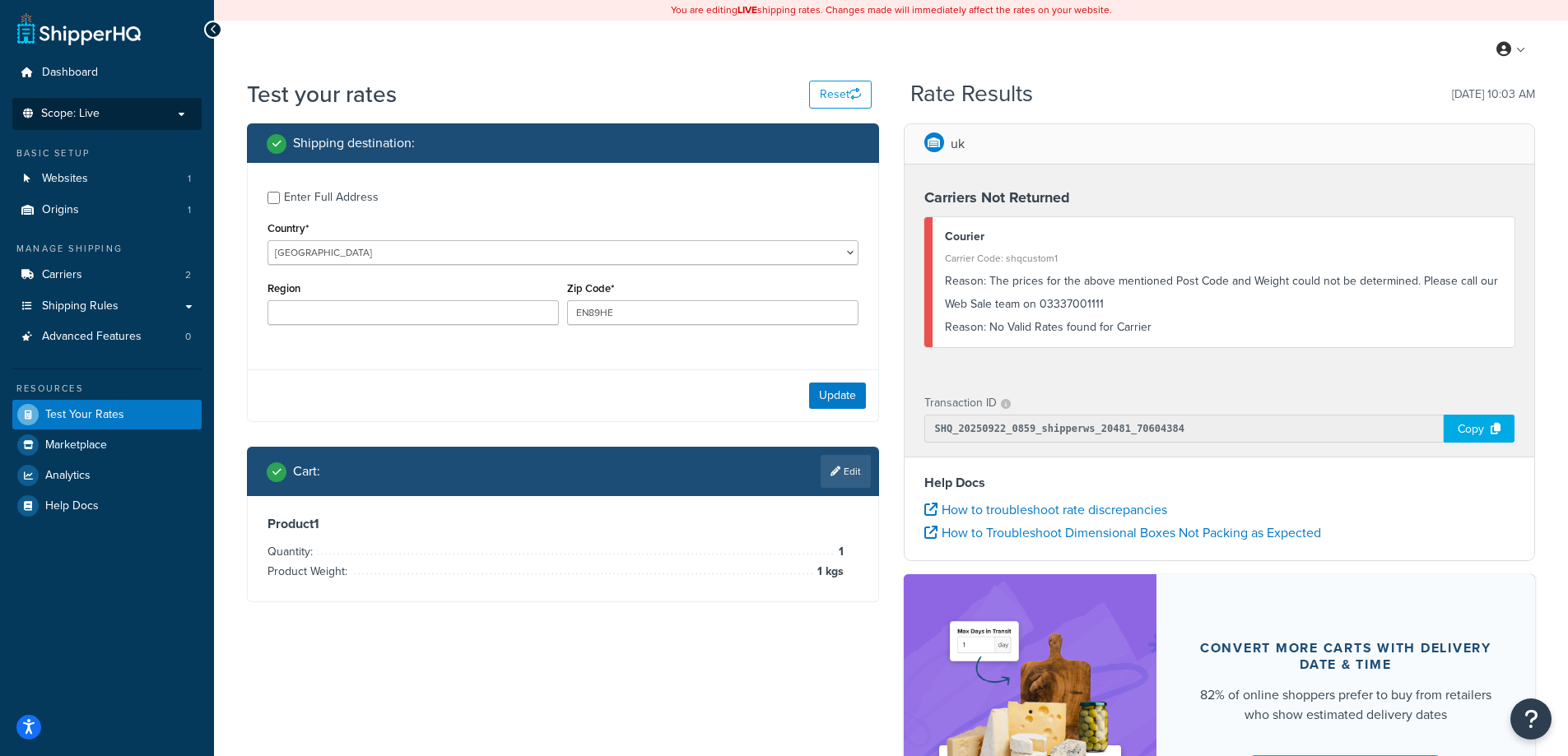
click at [174, 123] on li "Scope: Live" at bounding box center [107, 114] width 189 height 32
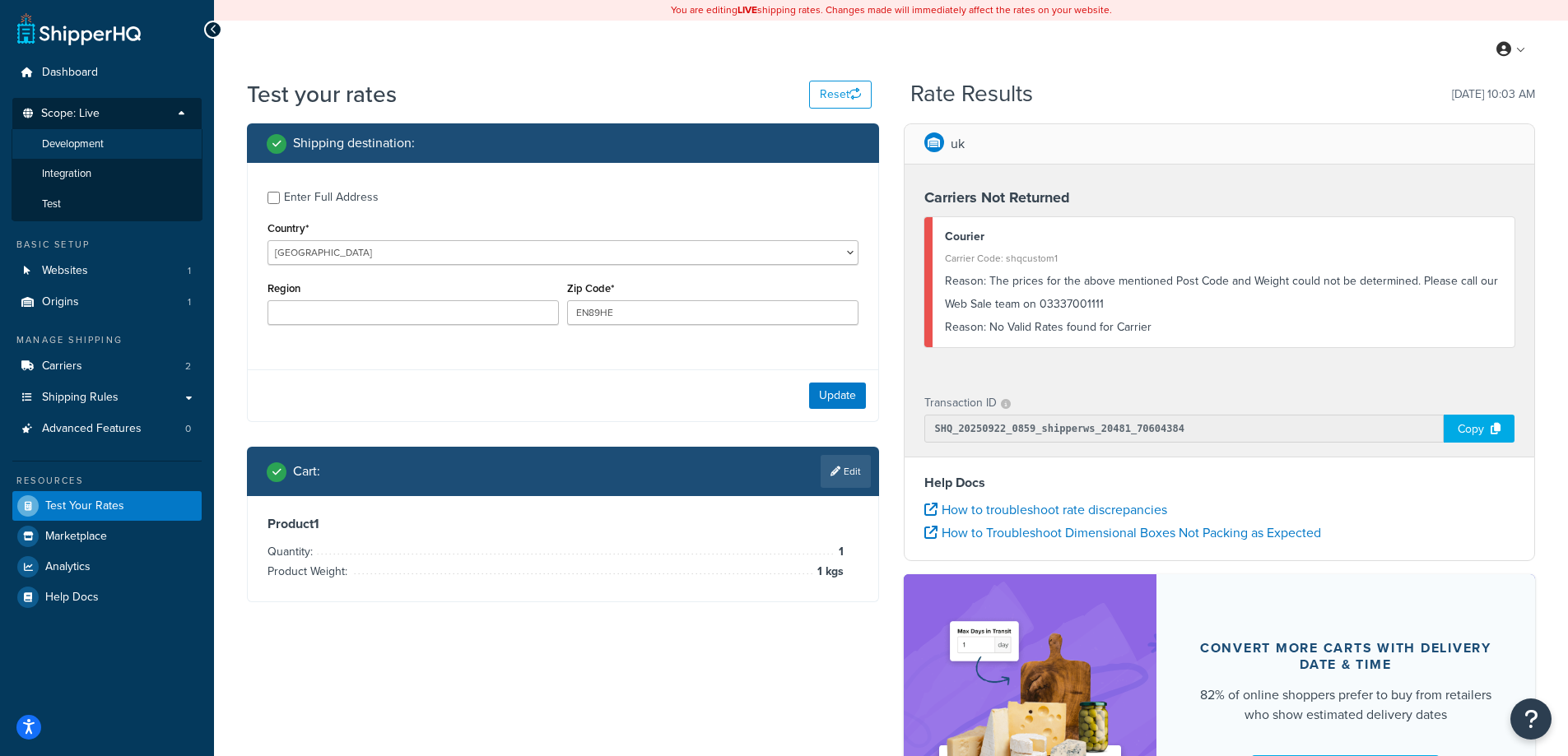
click at [105, 145] on li "Development" at bounding box center [107, 144] width 191 height 31
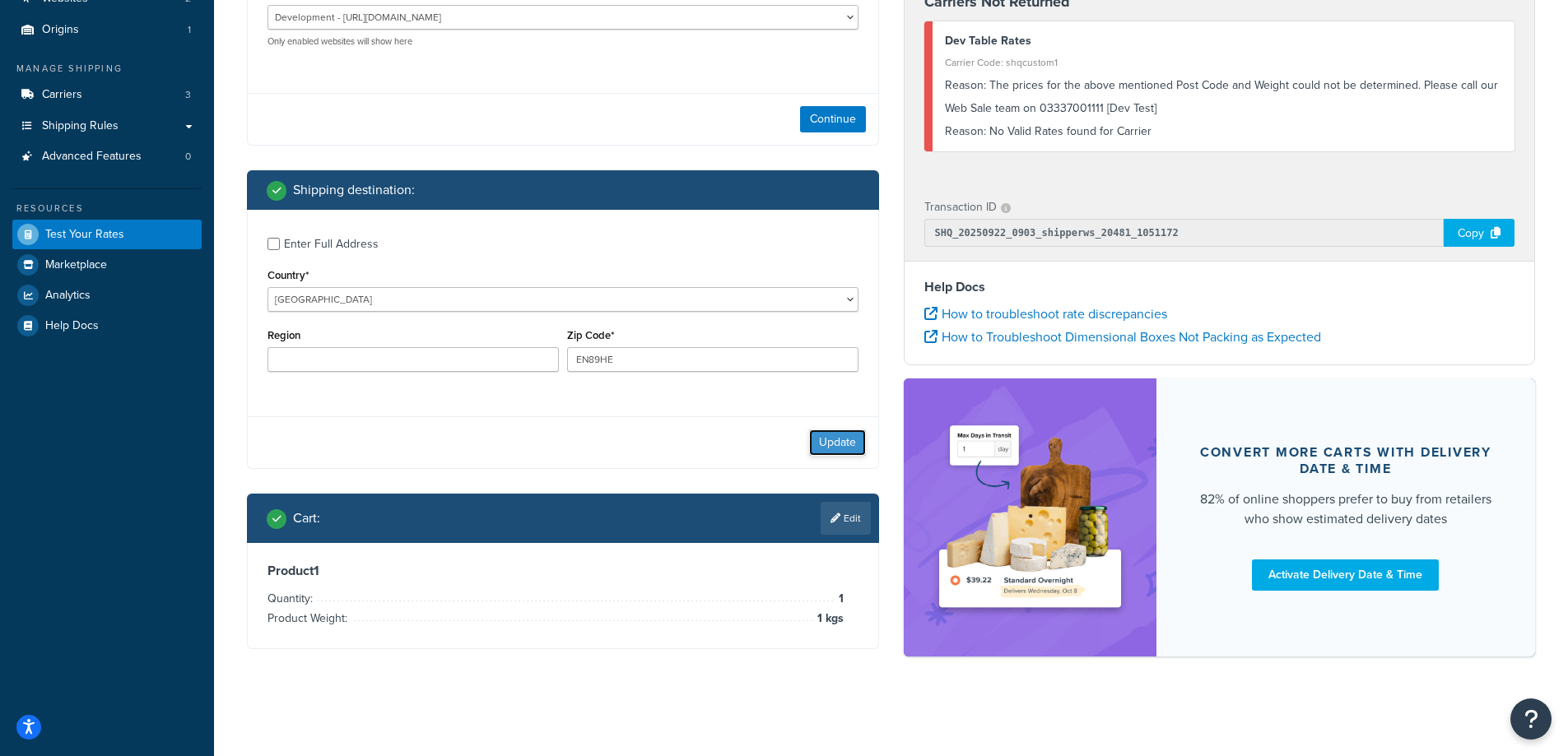
click at [831, 437] on button "Update" at bounding box center [837, 443] width 57 height 26
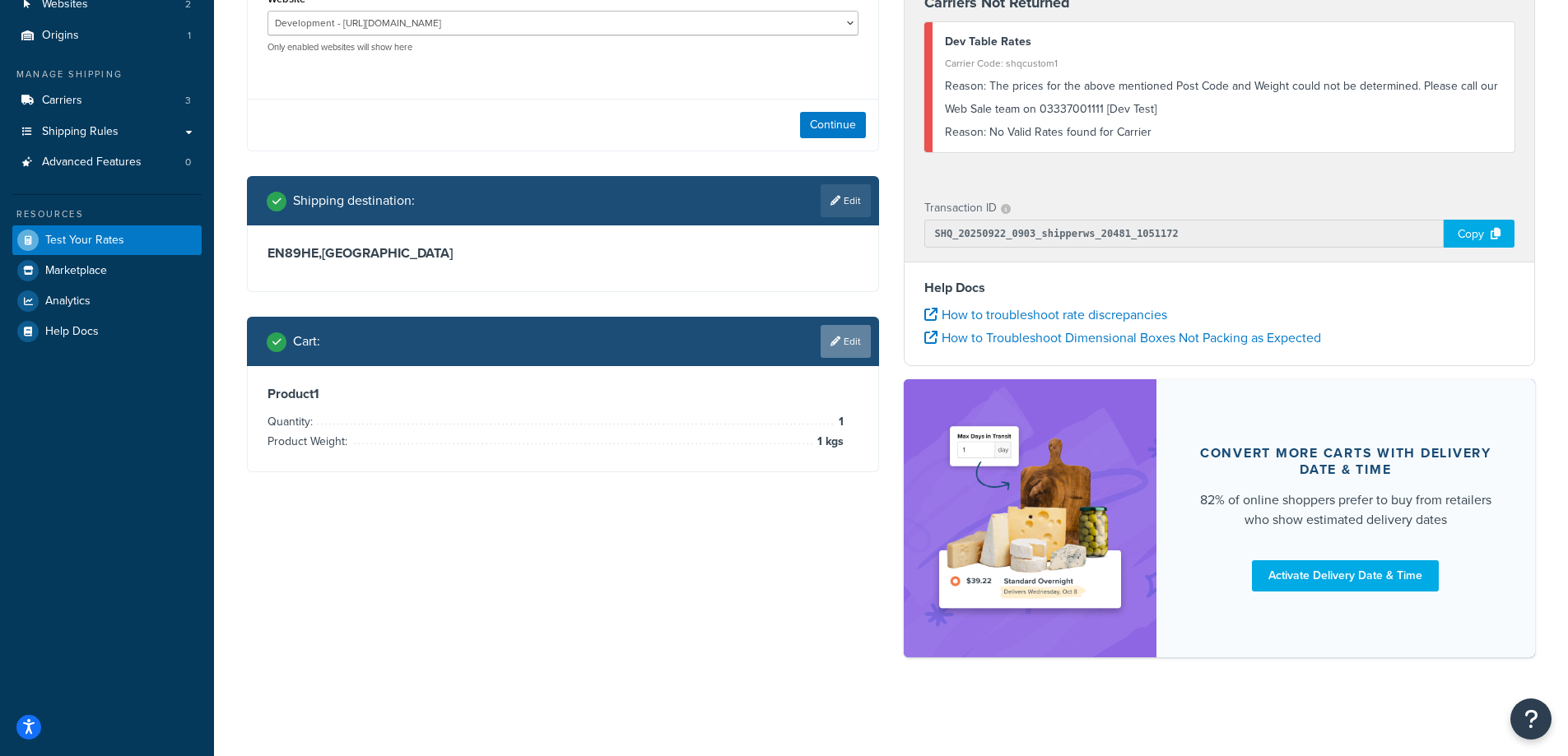
click at [856, 340] on link "Edit" at bounding box center [845, 342] width 50 height 33
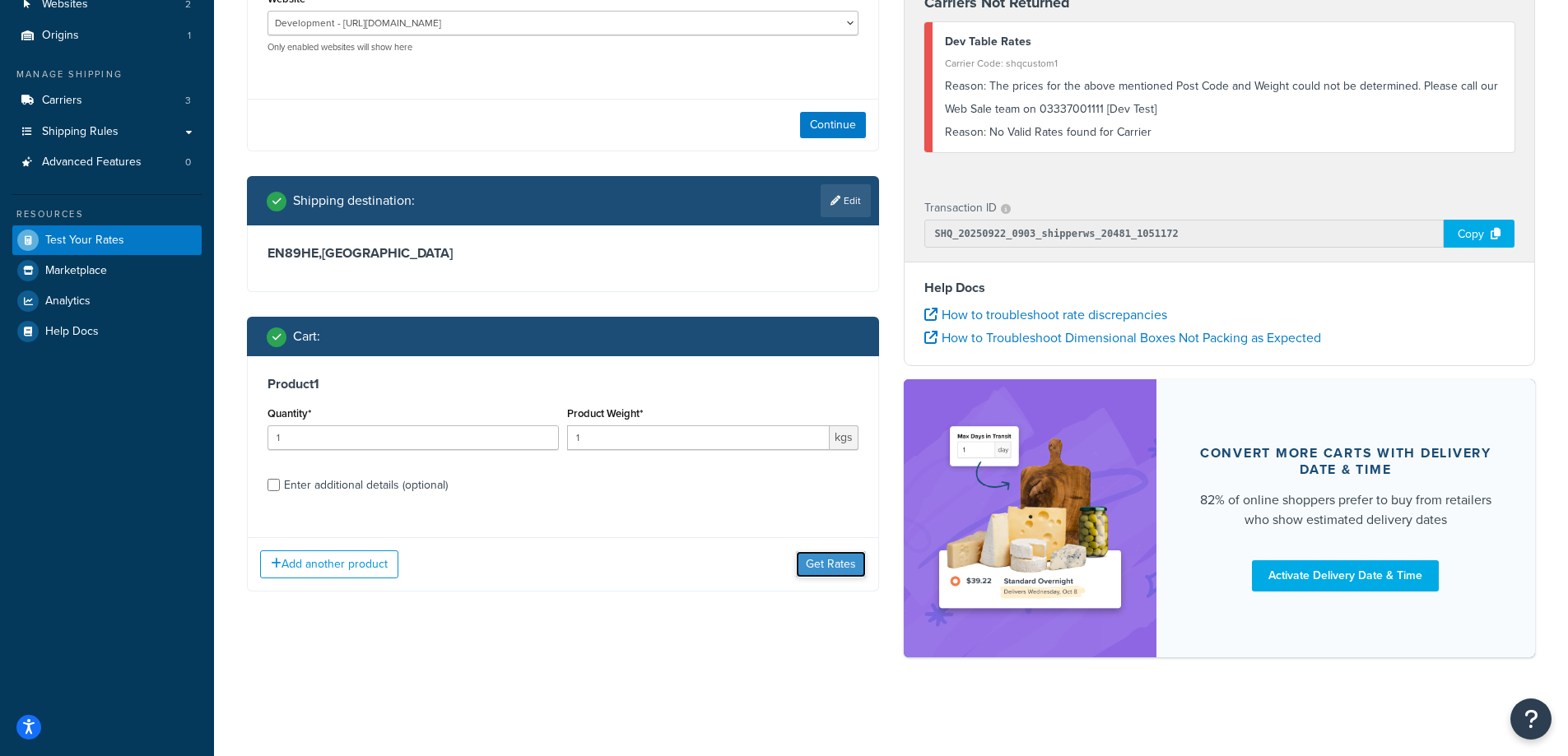
click at [818, 566] on button "Get Rates" at bounding box center [831, 564] width 70 height 26
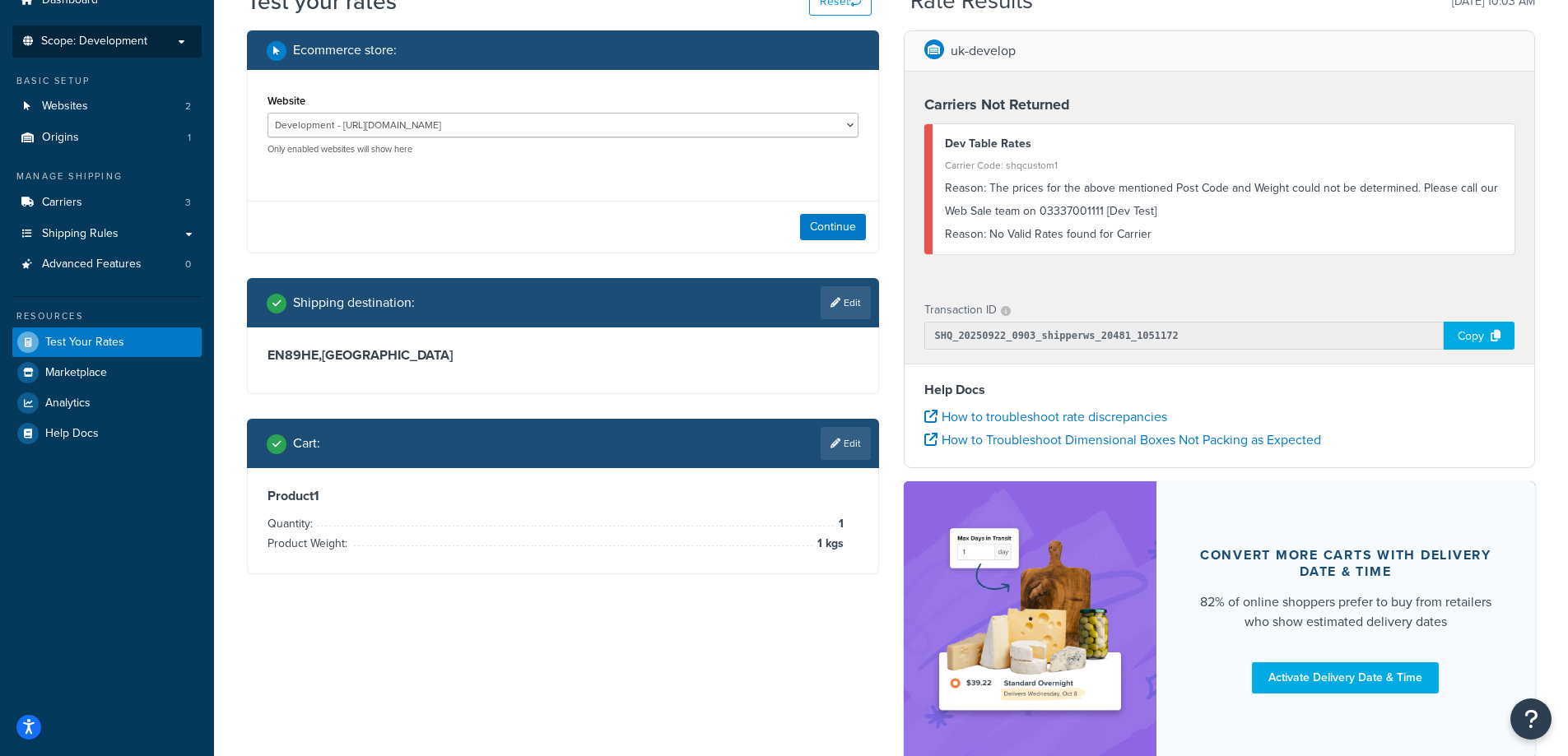
scroll to position [0, 0]
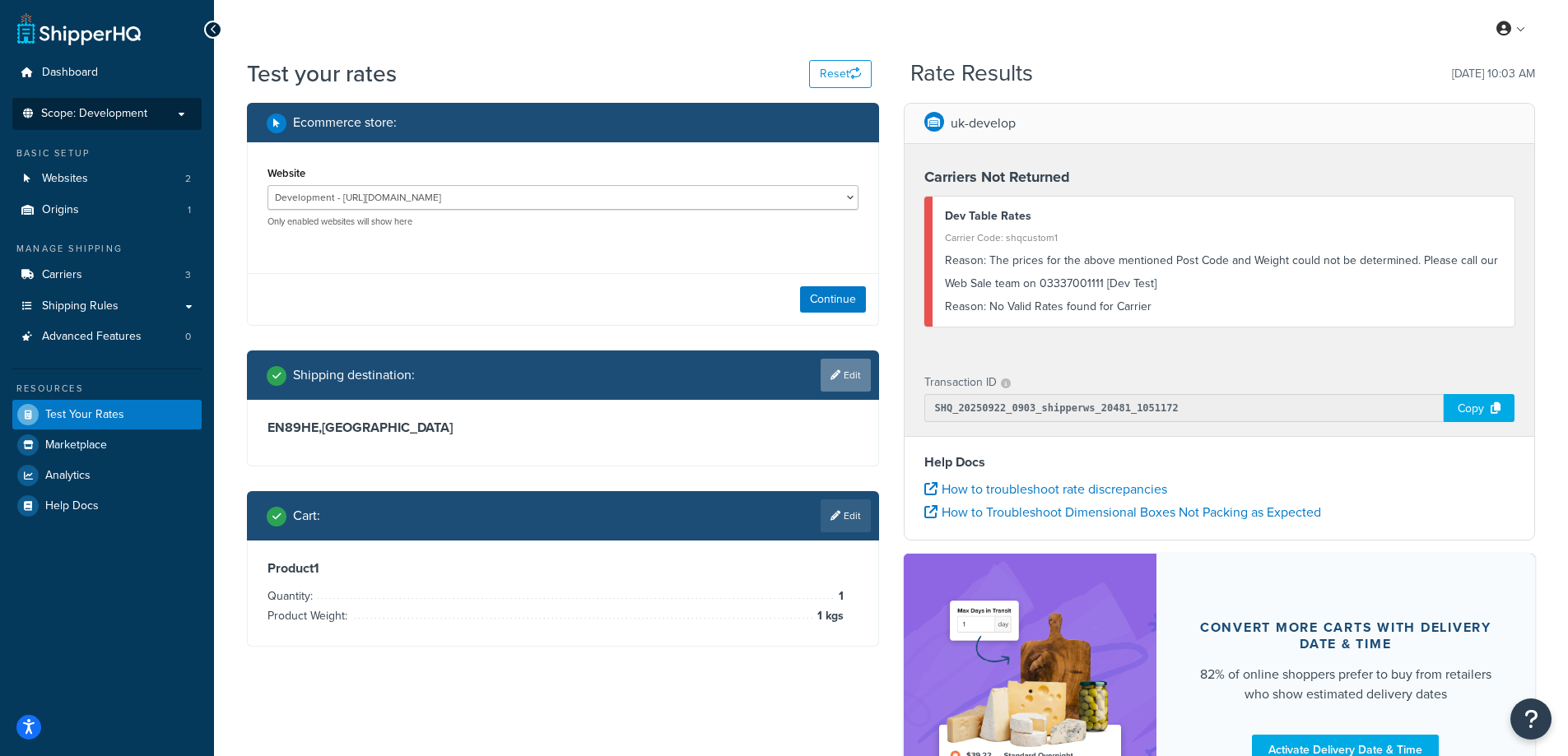
click at [845, 382] on link "Edit" at bounding box center [845, 375] width 50 height 33
select select "GB"
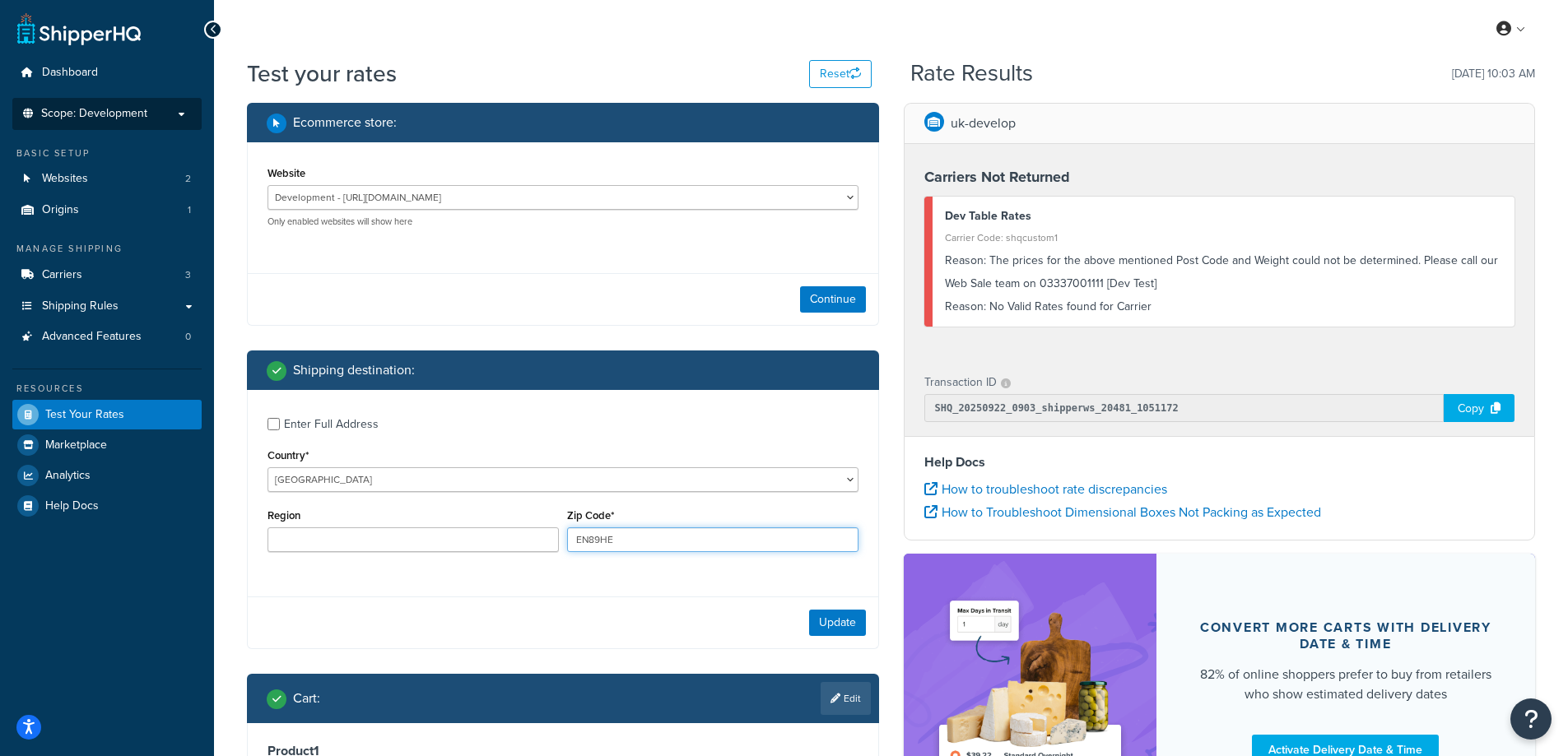
click at [675, 540] on input "EN89HE" at bounding box center [712, 540] width 291 height 24
click at [268, 186] on select "Development - [URL][DOMAIN_NAME] Live-Dev - [URL][DOMAIN_NAME]" at bounding box center [563, 198] width 591 height 24
click at [861, 302] on button "Continue" at bounding box center [832, 299] width 66 height 26
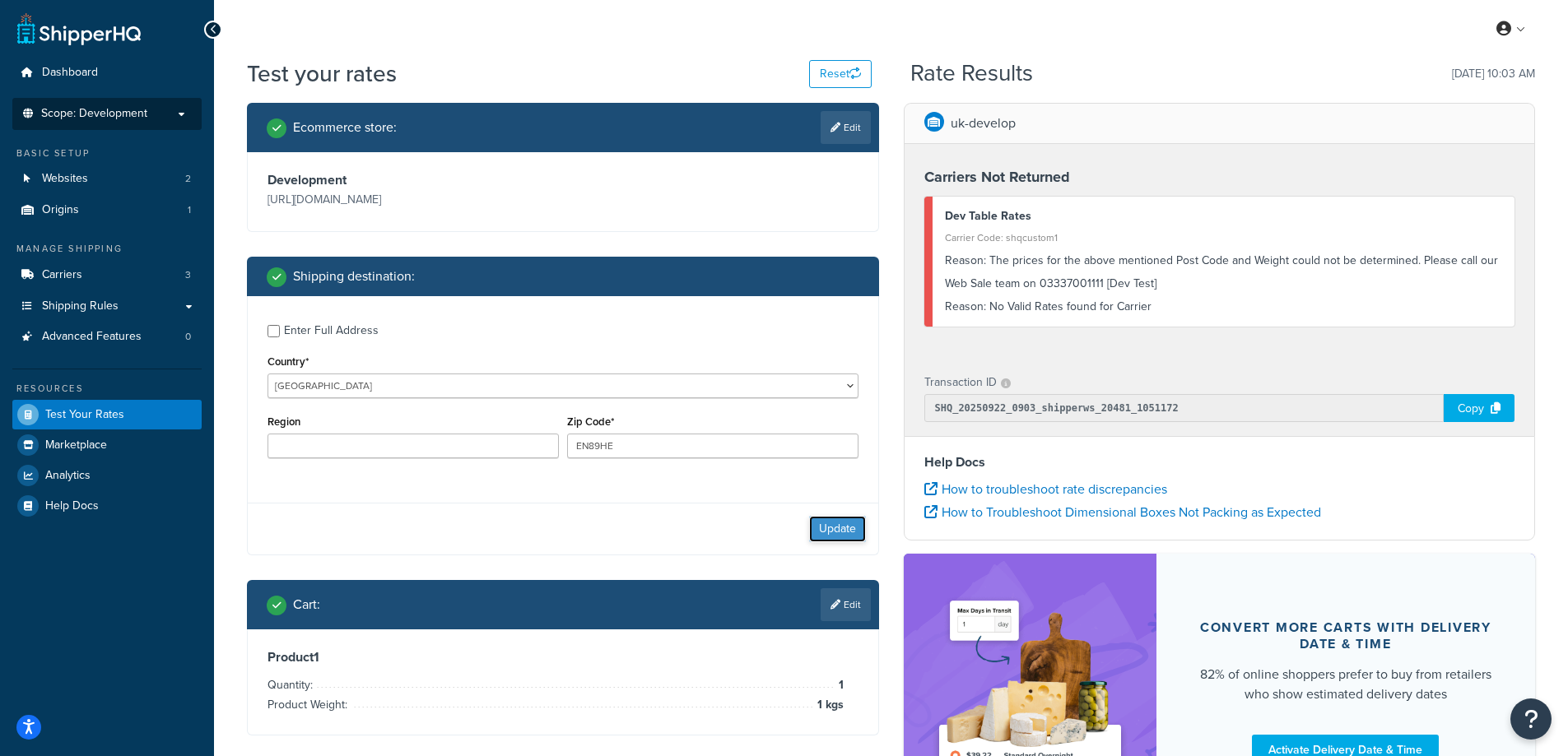
click at [825, 526] on button "Update" at bounding box center [837, 529] width 57 height 26
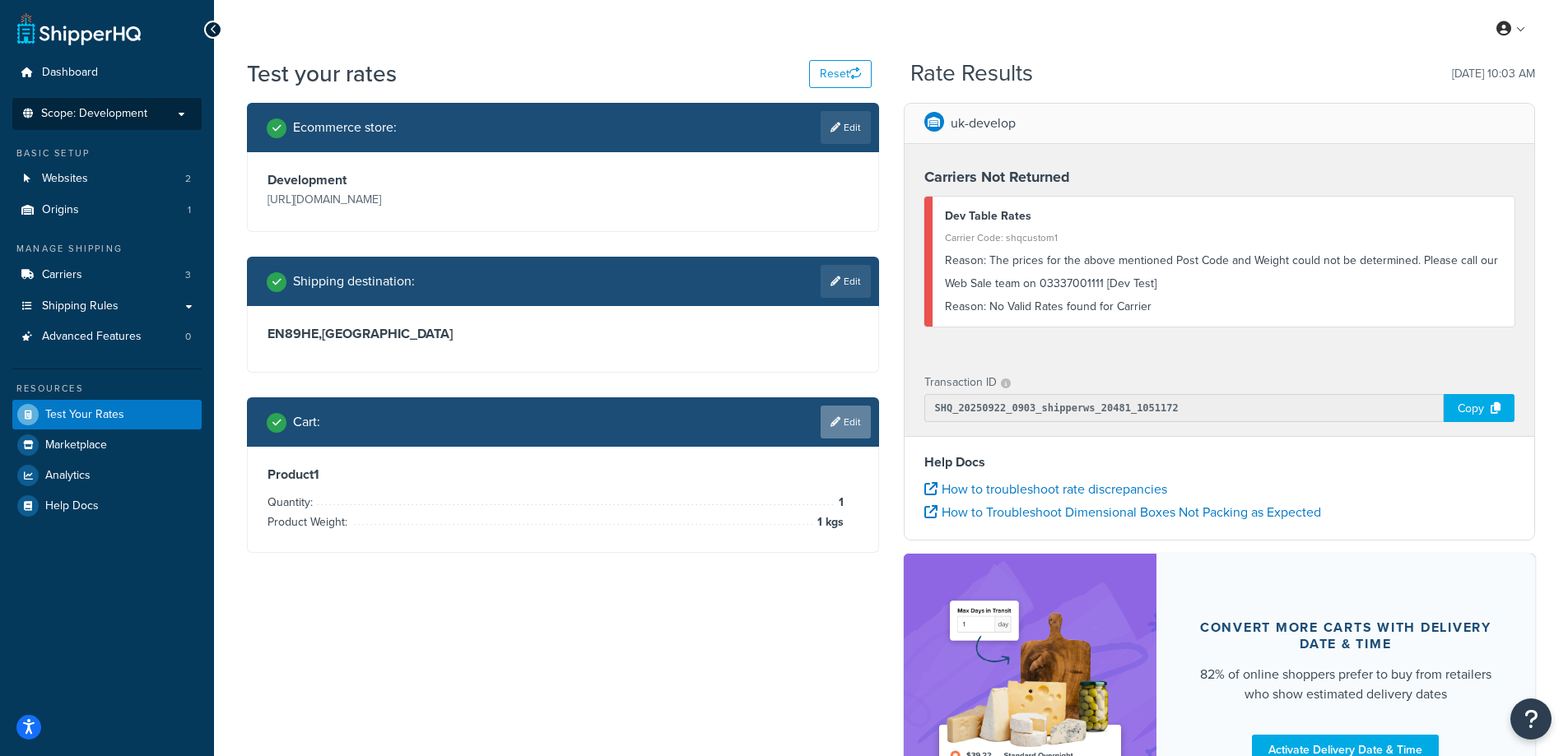
click at [833, 406] on link "Edit" at bounding box center [845, 423] width 50 height 33
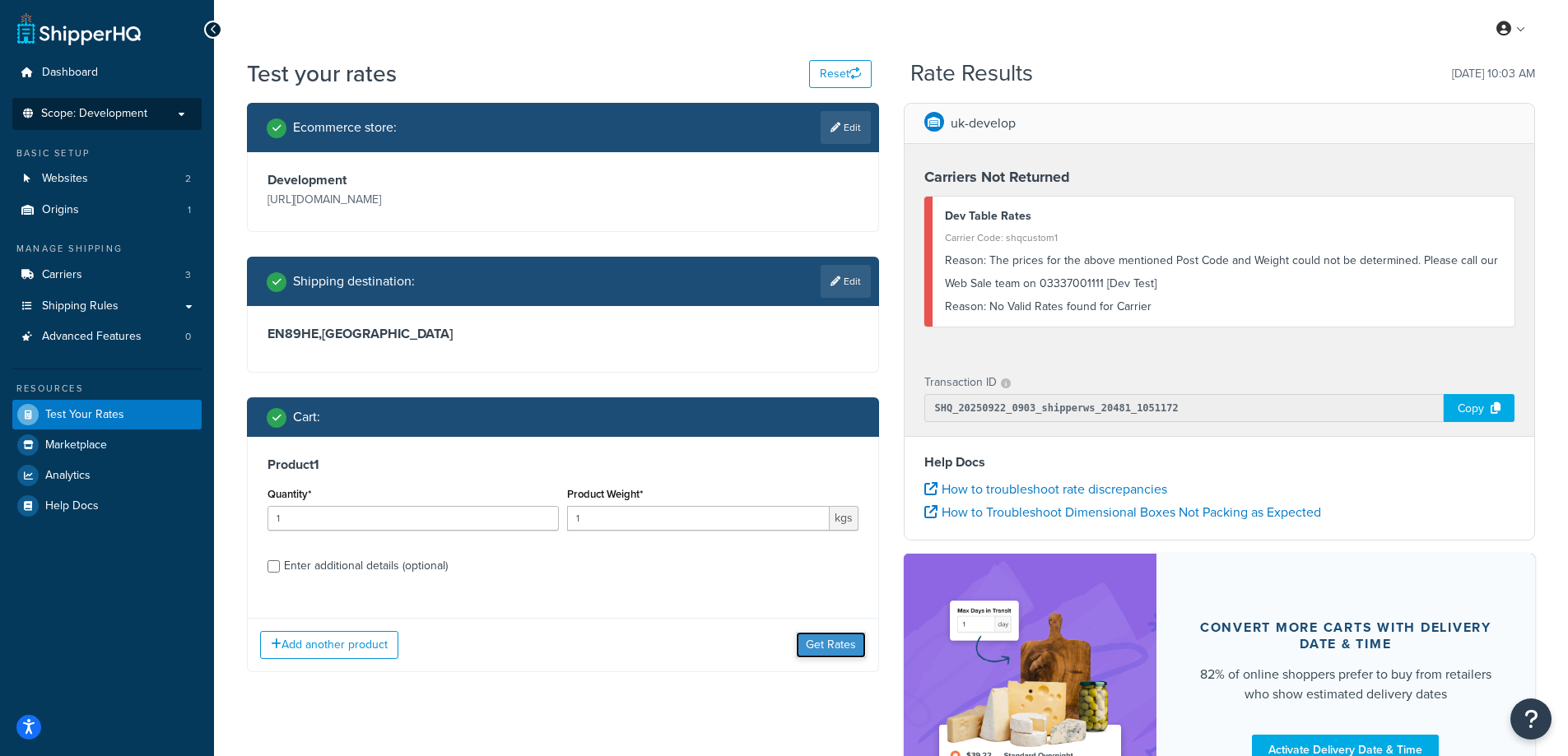
click at [814, 647] on button "Get Rates" at bounding box center [831, 645] width 70 height 26
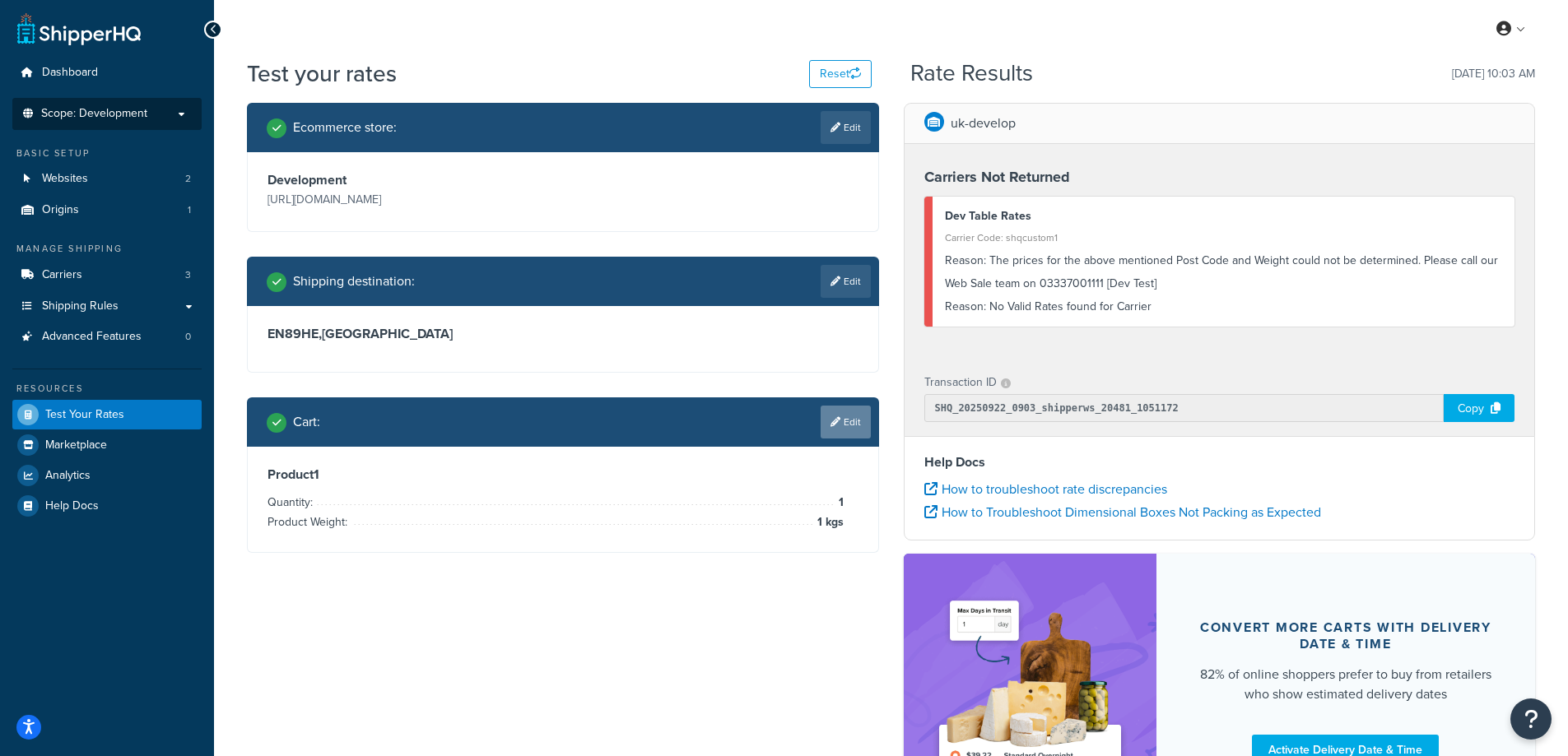
click at [852, 421] on link "Edit" at bounding box center [845, 423] width 50 height 33
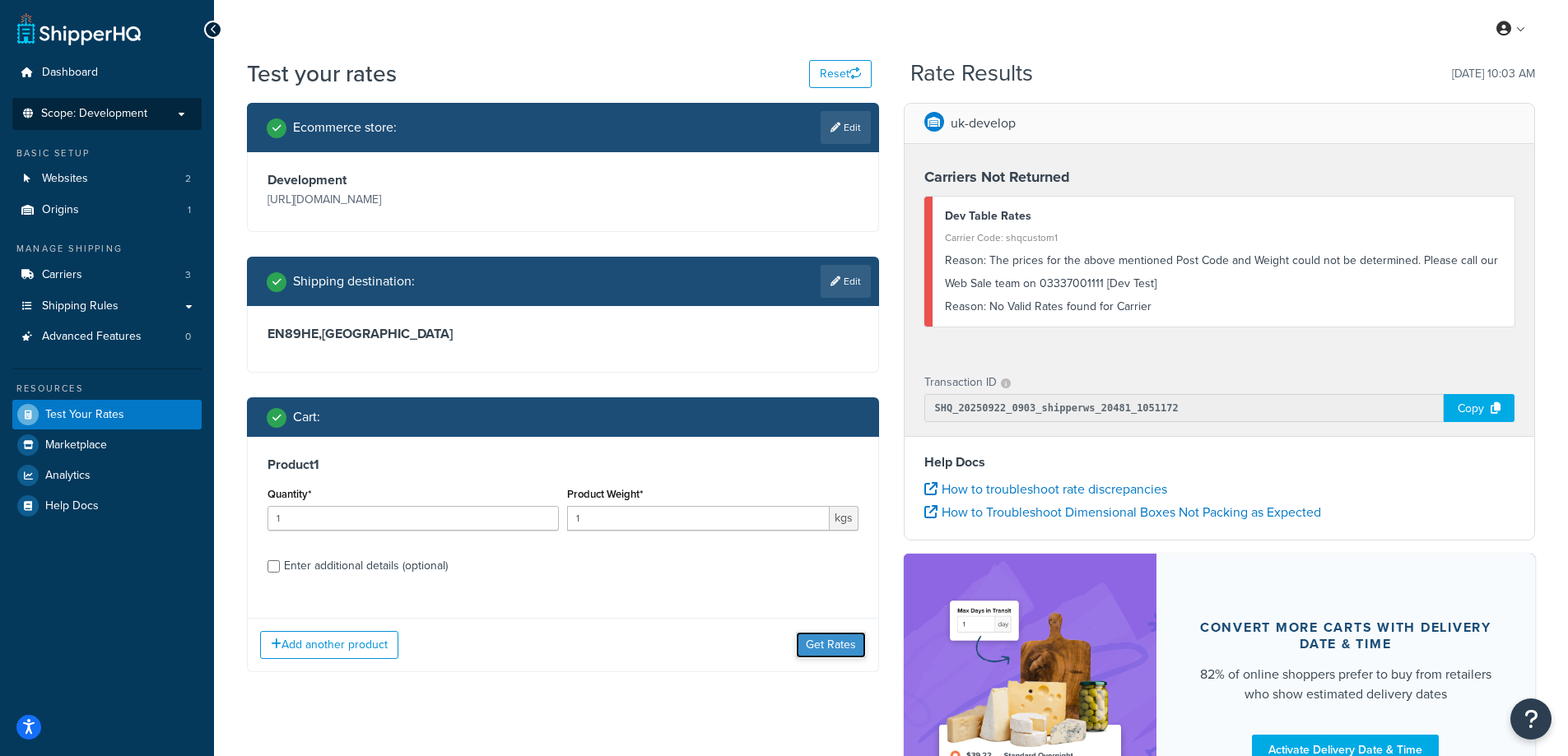
click at [825, 637] on button "Get Rates" at bounding box center [831, 645] width 70 height 26
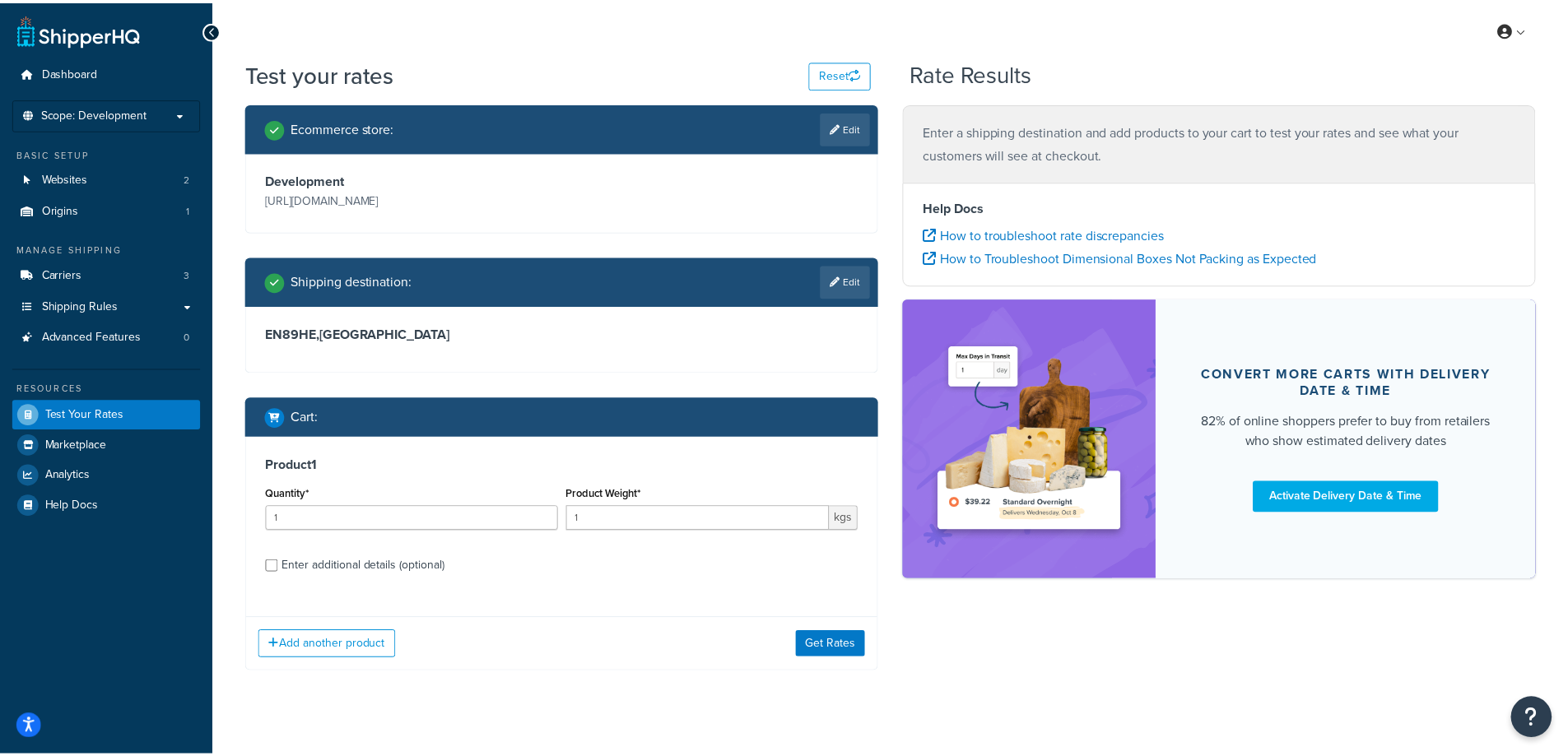
scroll to position [262, 0]
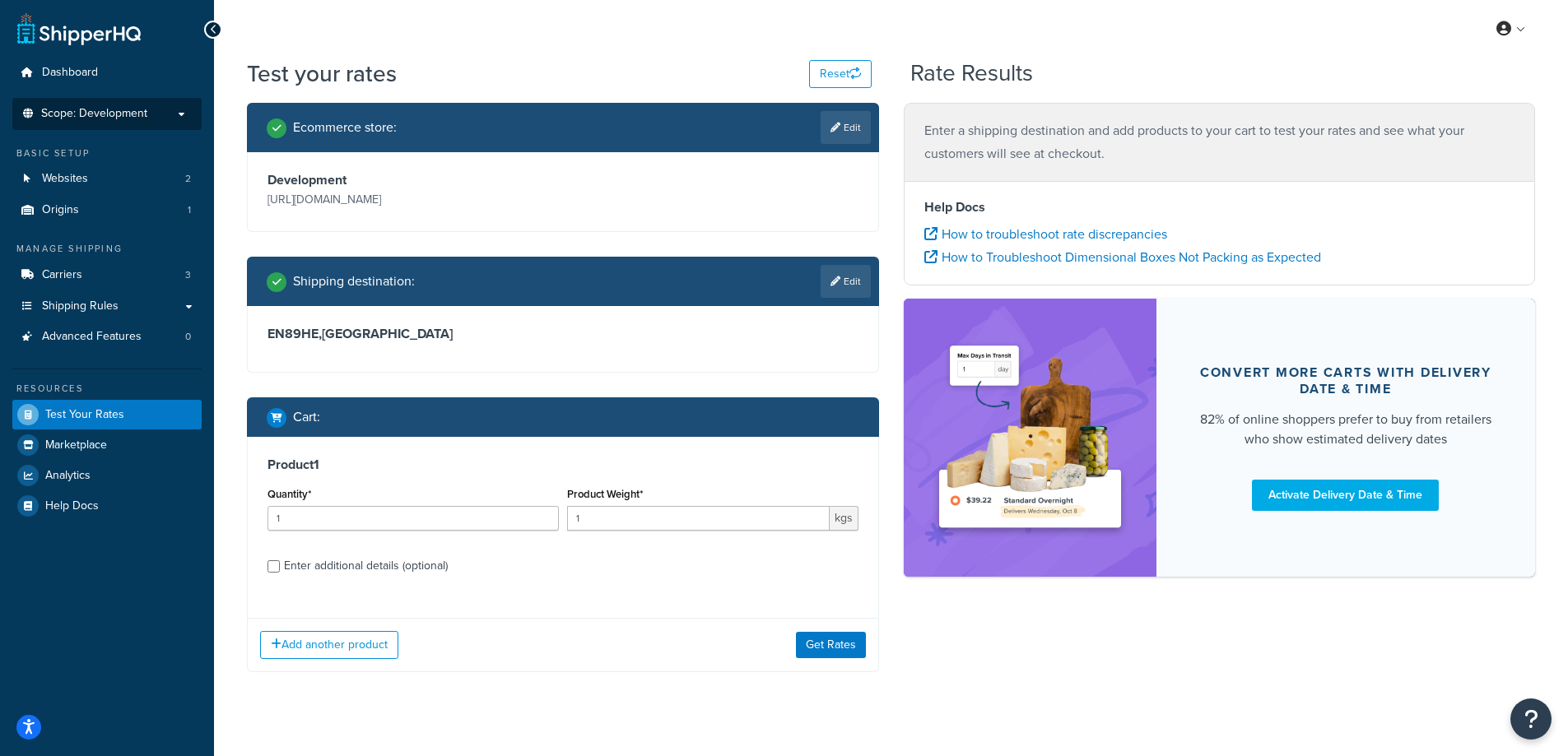
click at [144, 113] on span "Scope: Development" at bounding box center [94, 114] width 106 height 14
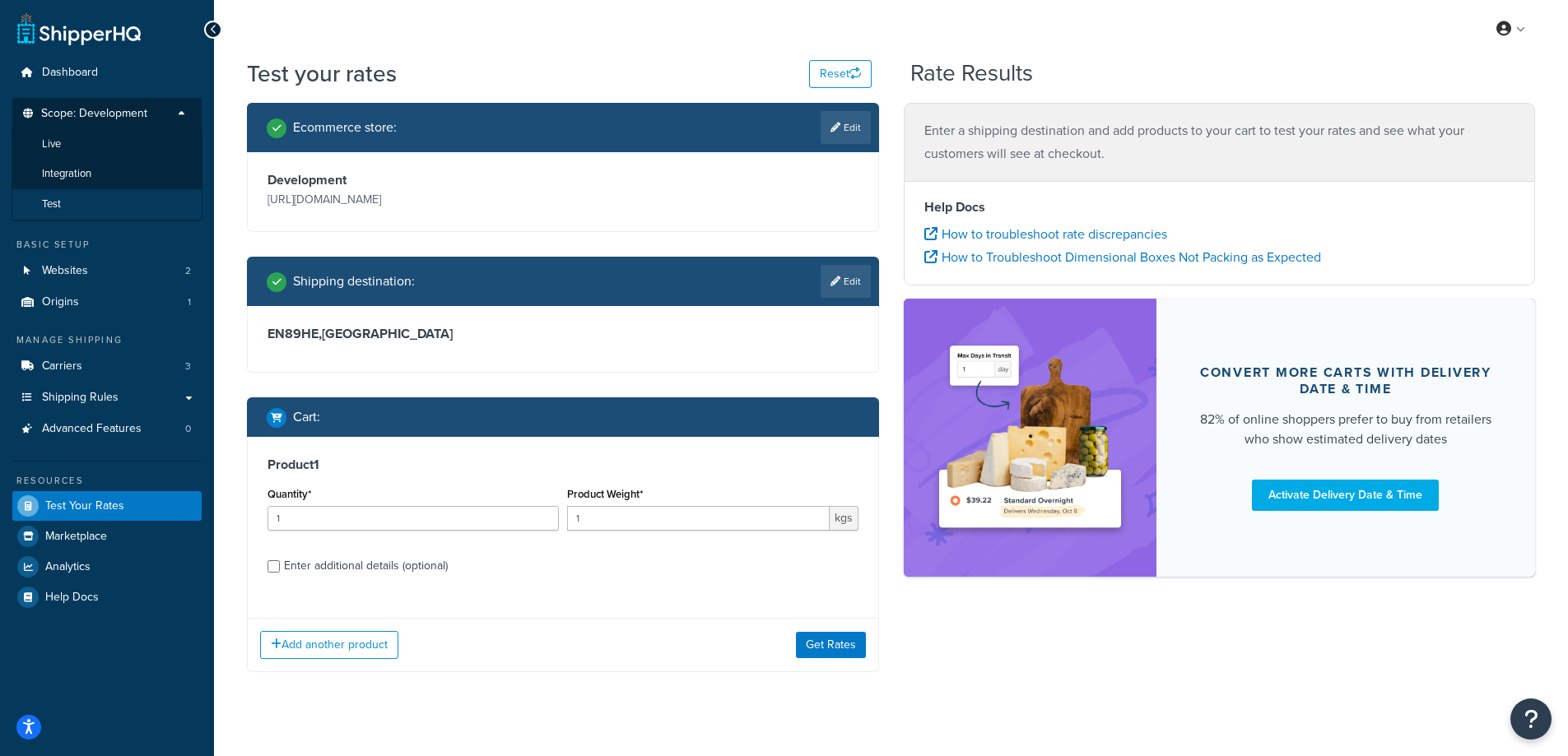
click at [95, 195] on li "Test" at bounding box center [107, 204] width 191 height 31
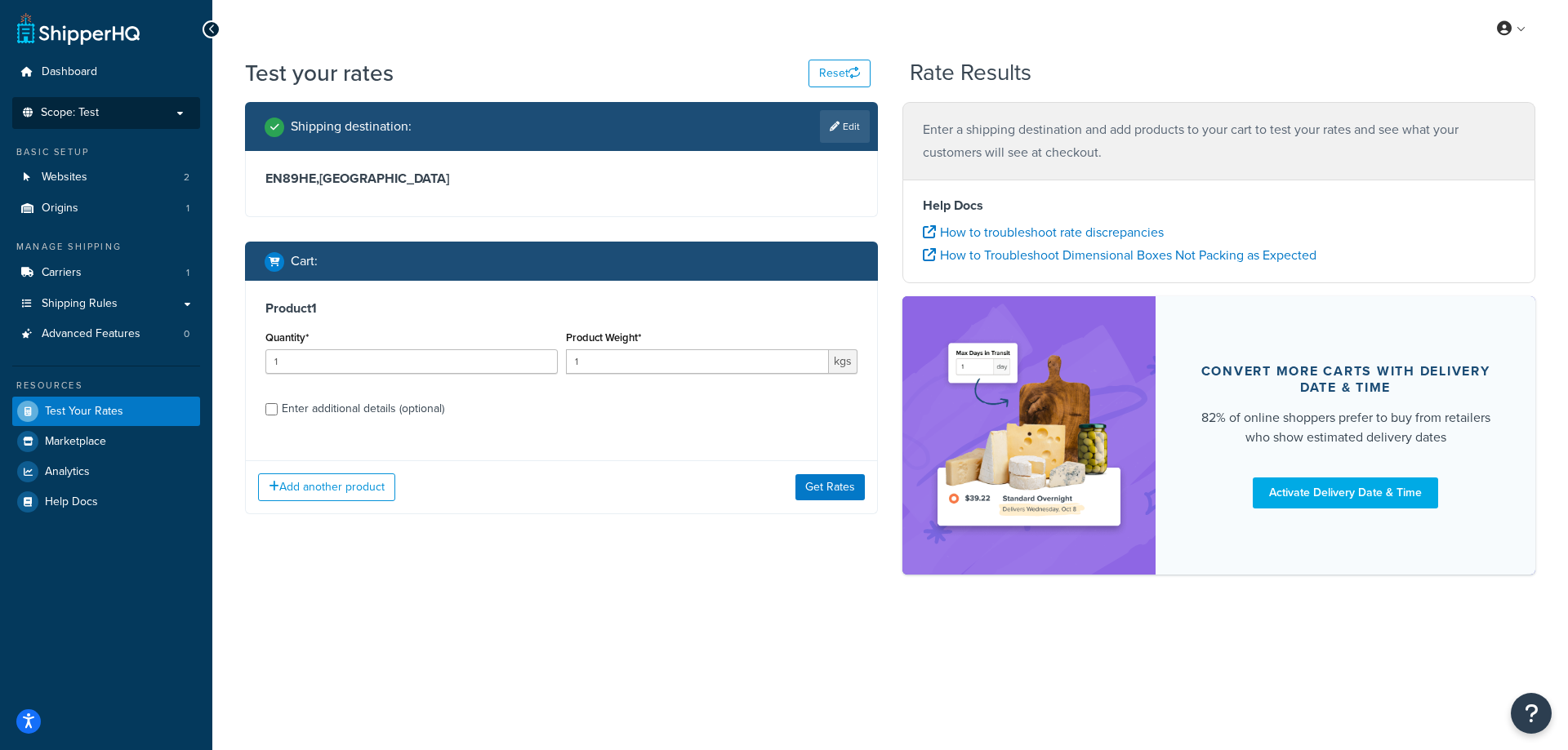
click at [134, 114] on p "Scope: Test" at bounding box center [106, 113] width 173 height 14
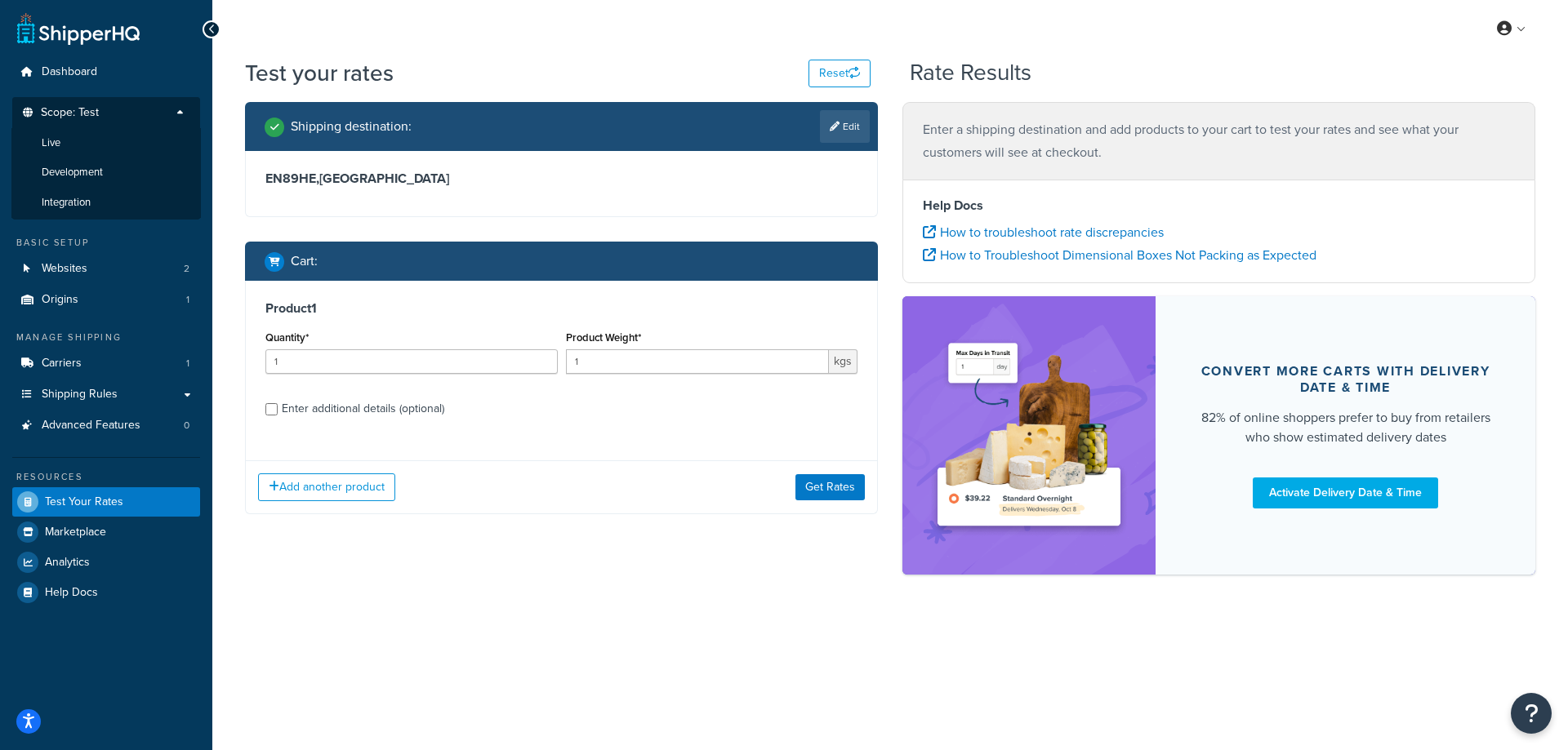
click at [134, 114] on p "Scope: Test" at bounding box center [106, 116] width 173 height 22
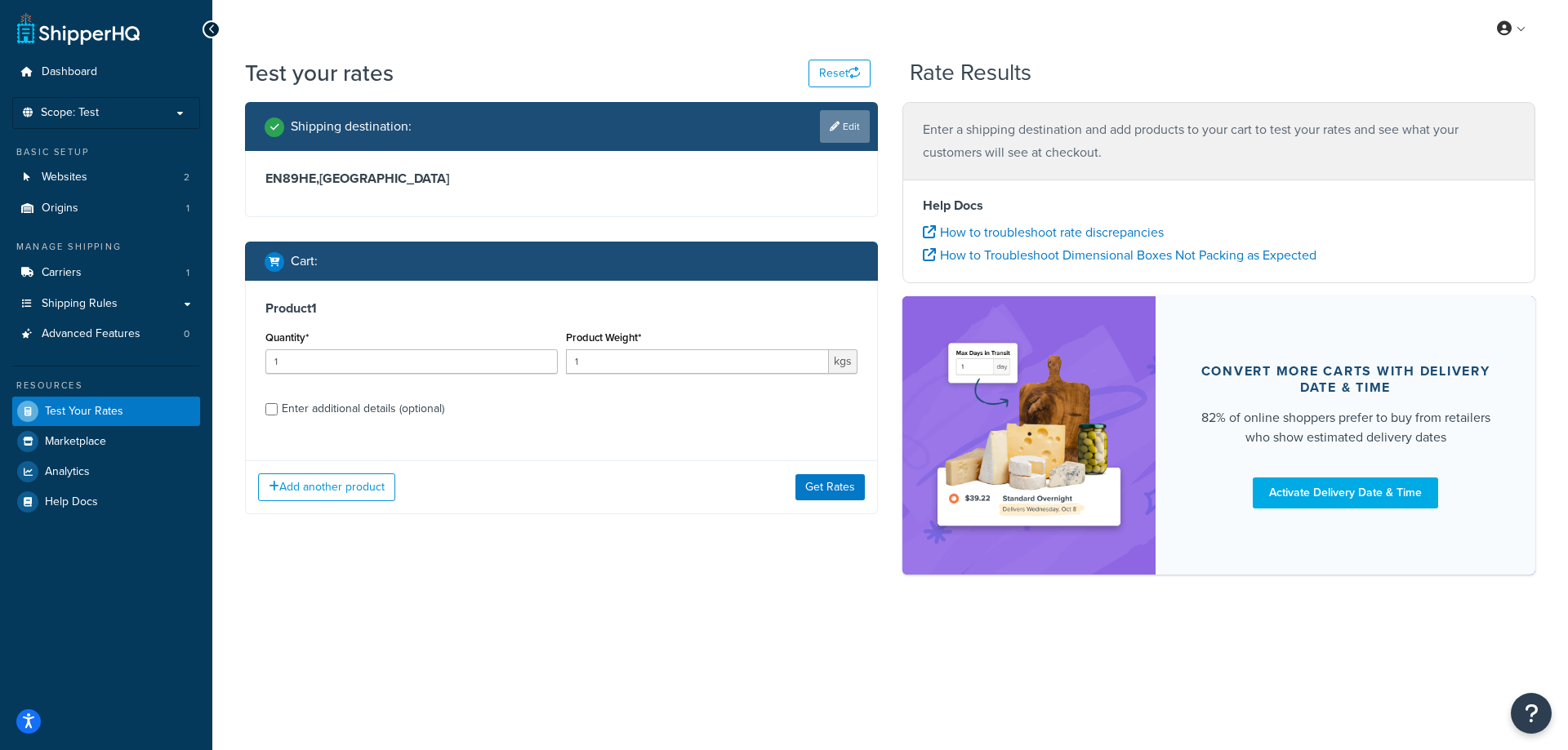
click at [846, 128] on link "Edit" at bounding box center [844, 127] width 49 height 33
select select "GB"
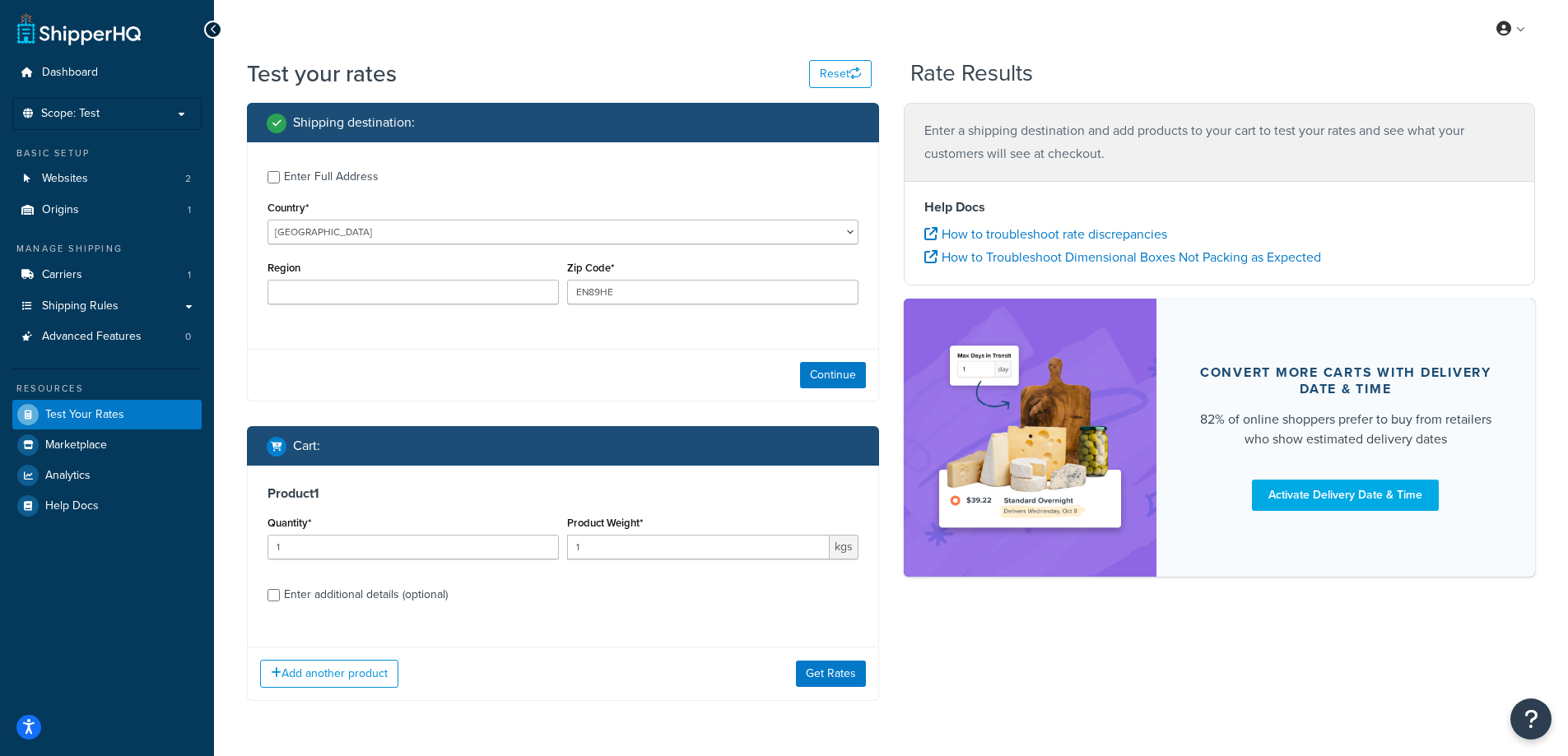
click at [852, 129] on div "Shipping destination :" at bounding box center [569, 122] width 604 height 23
click at [813, 674] on button "Get Rates" at bounding box center [831, 674] width 70 height 26
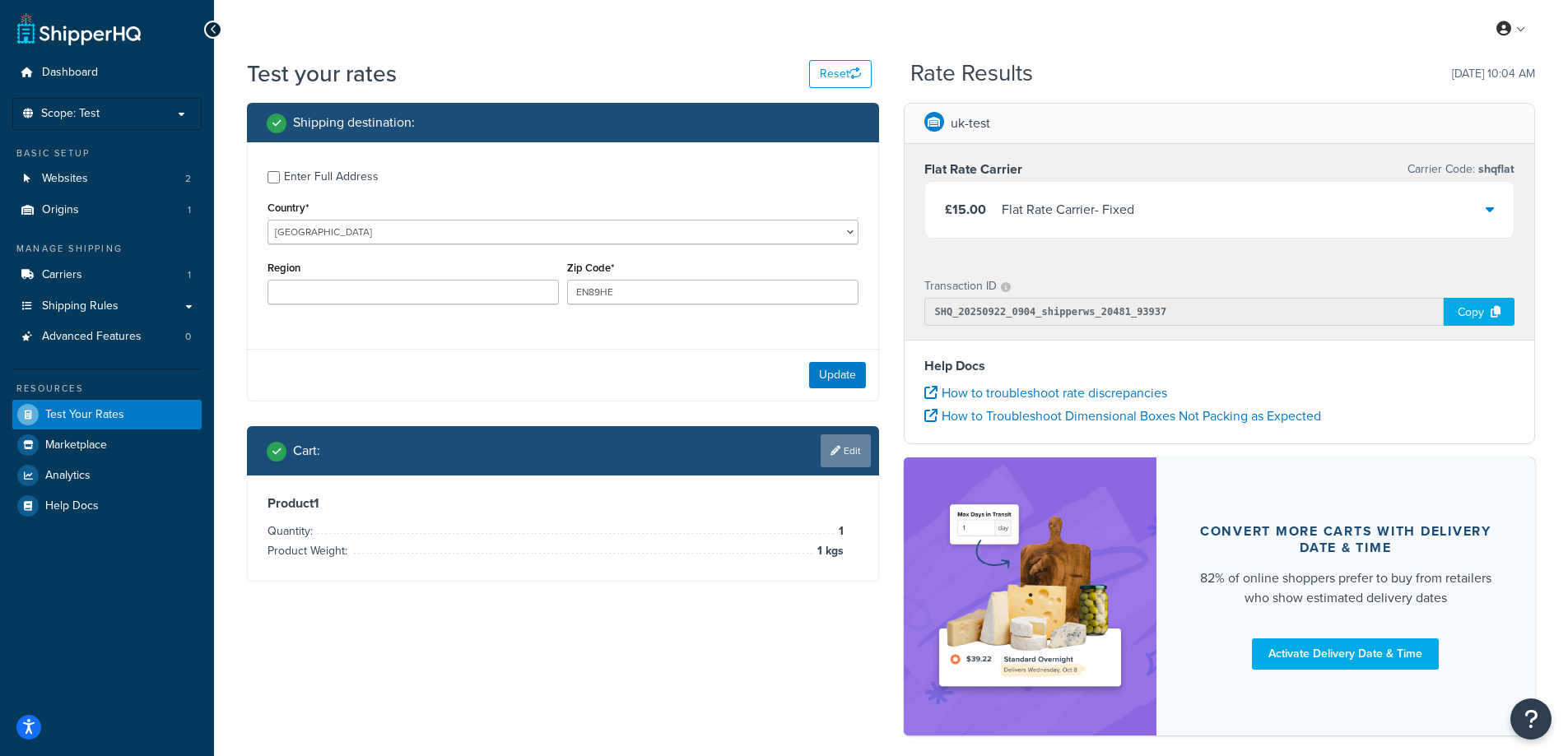
click at [859, 447] on link "Edit" at bounding box center [845, 452] width 50 height 33
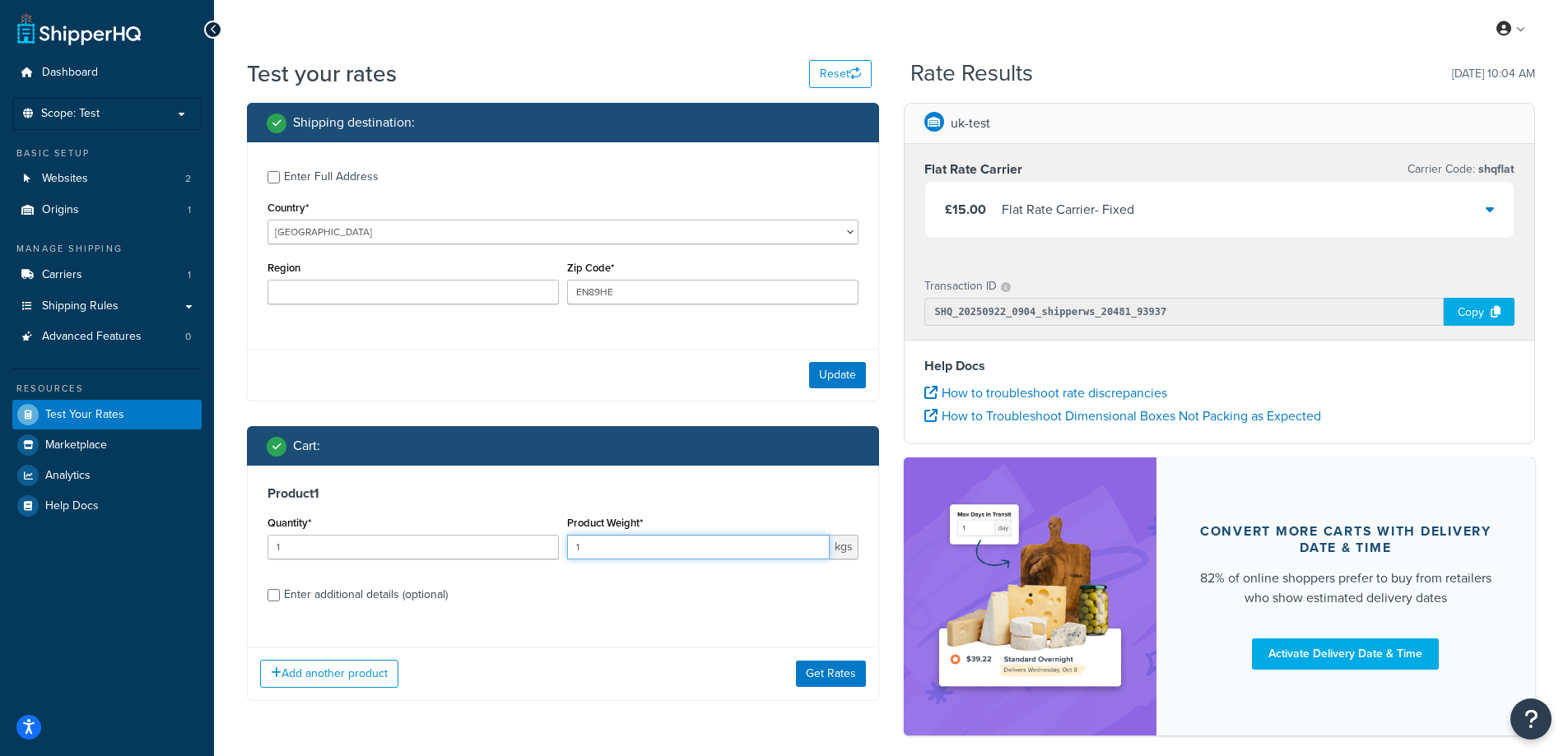
click at [724, 545] on input "1" at bounding box center [698, 547] width 262 height 24
type input "1111"
click at [834, 674] on button "Get Rates" at bounding box center [831, 674] width 70 height 26
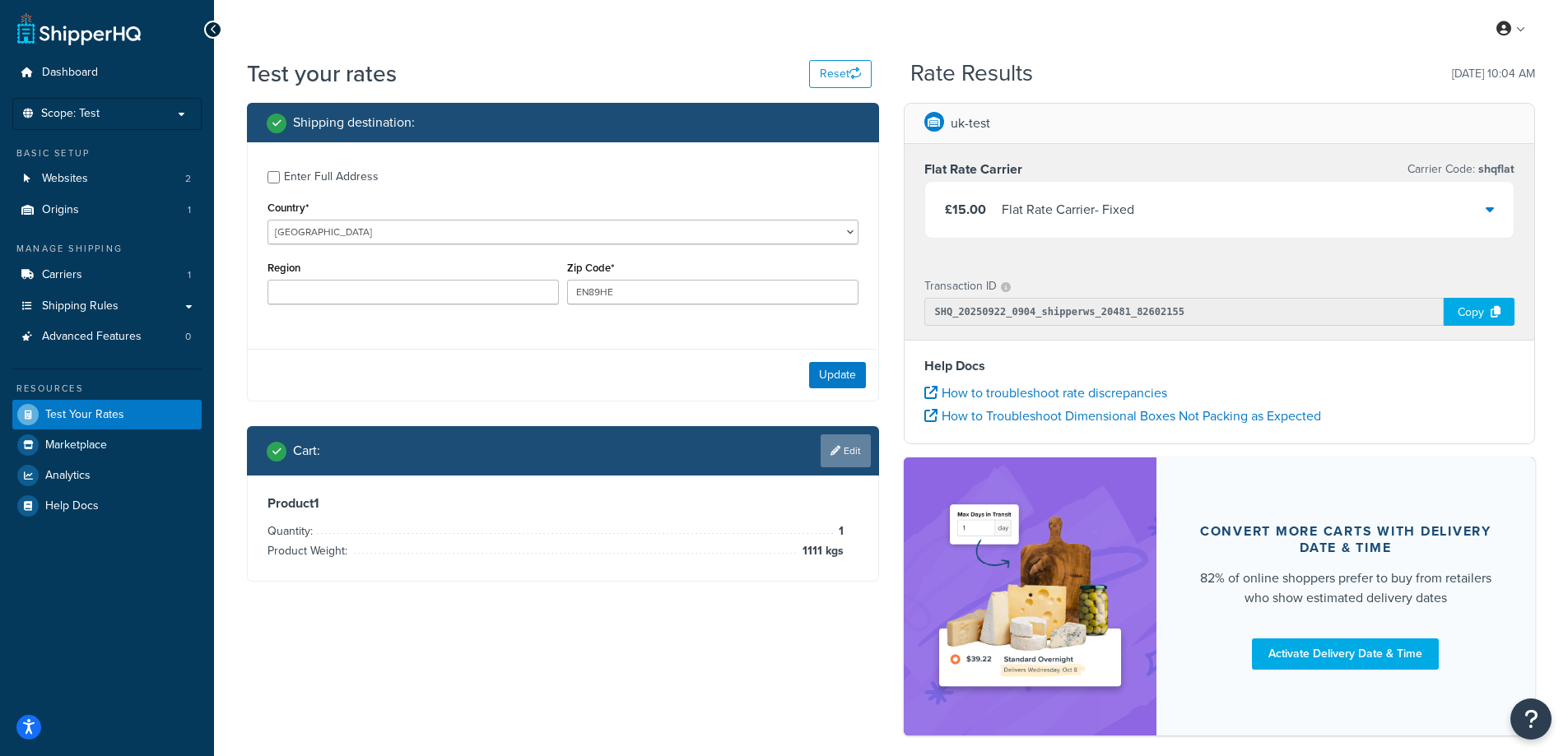
click at [853, 461] on link "Edit" at bounding box center [845, 452] width 50 height 33
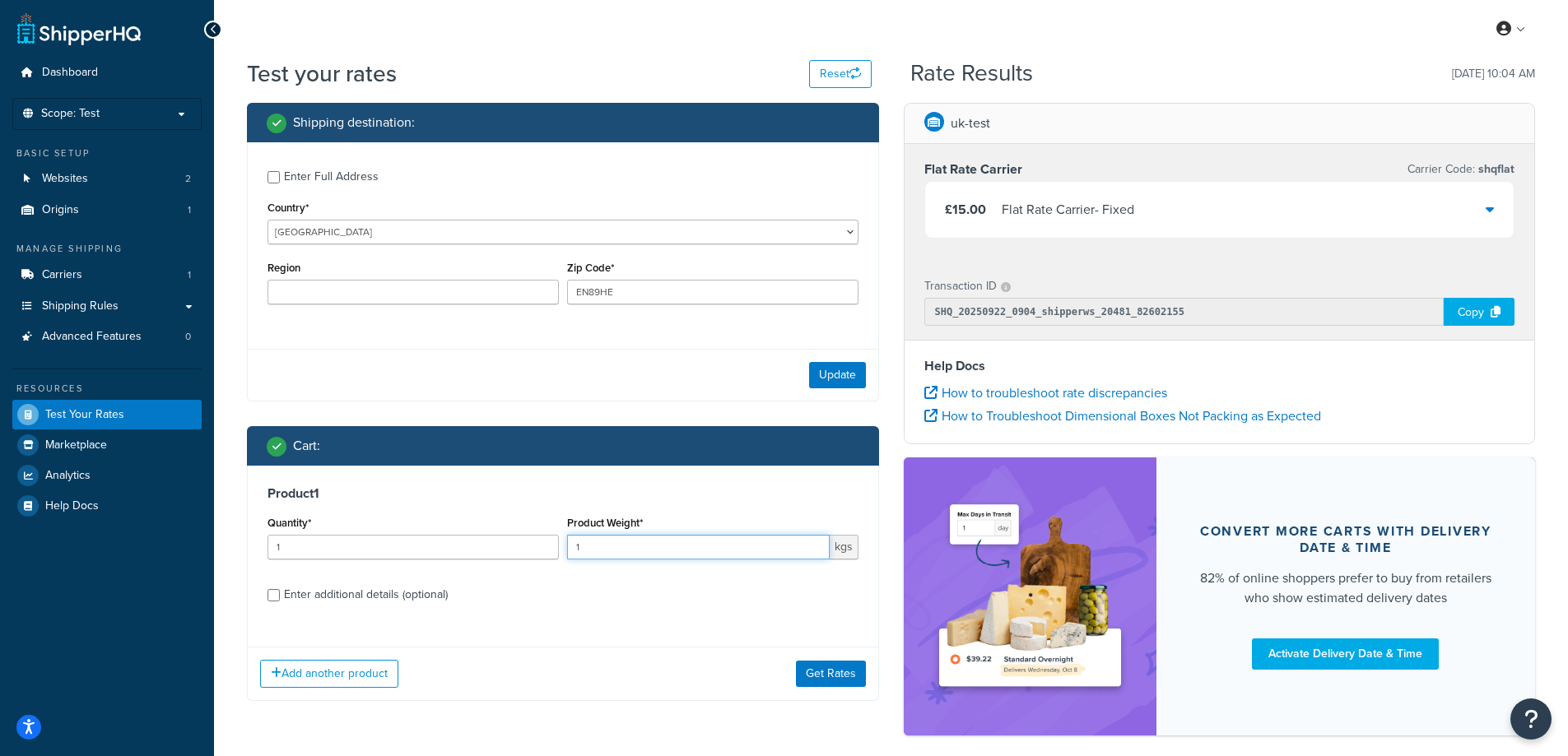
click at [735, 550] on input "1" at bounding box center [698, 547] width 262 height 24
click at [321, 600] on div "Enter additional details (optional)" at bounding box center [366, 595] width 164 height 23
click at [280, 600] on input "Enter additional details (optional)" at bounding box center [274, 596] width 12 height 12
checkbox input "true"
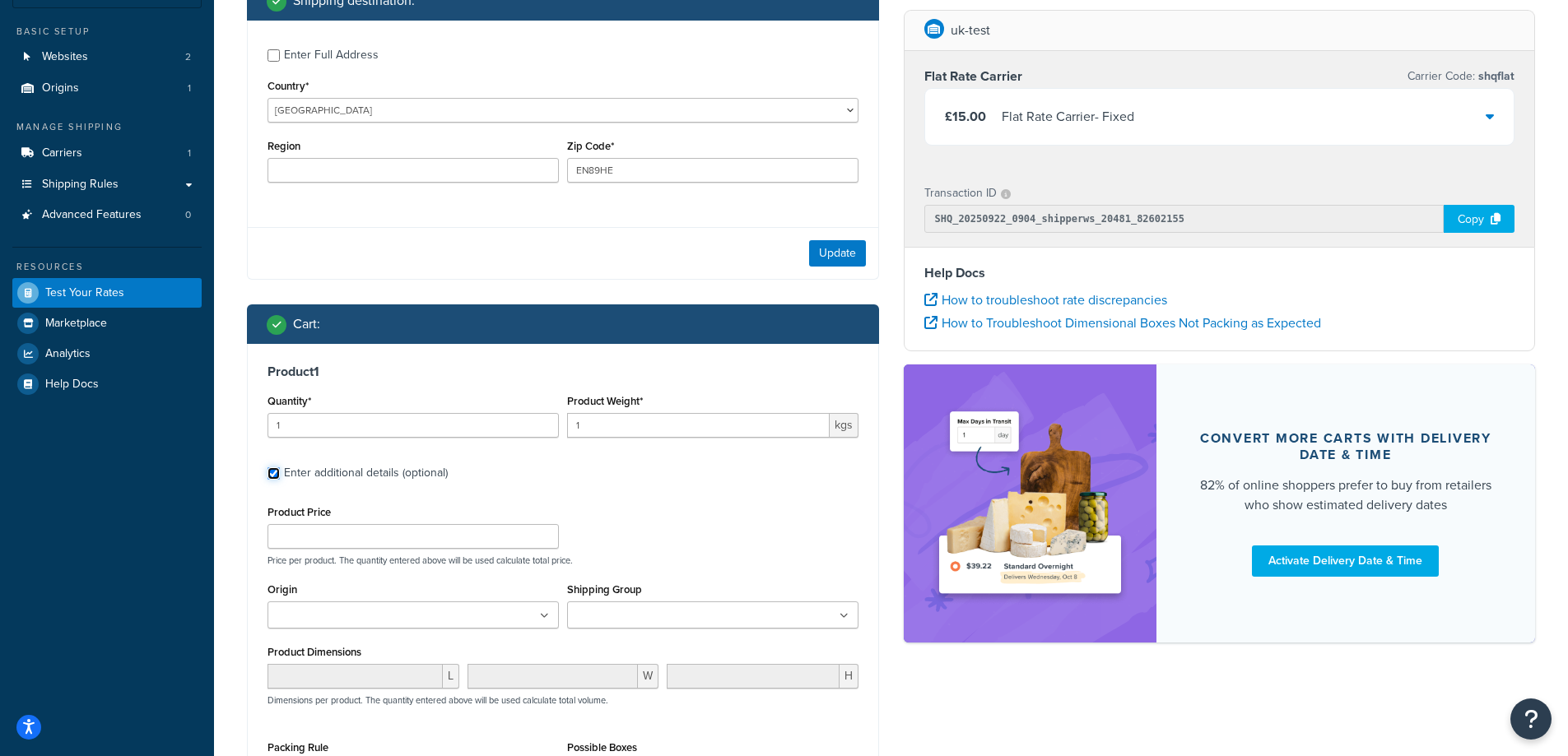
scroll to position [99, 0]
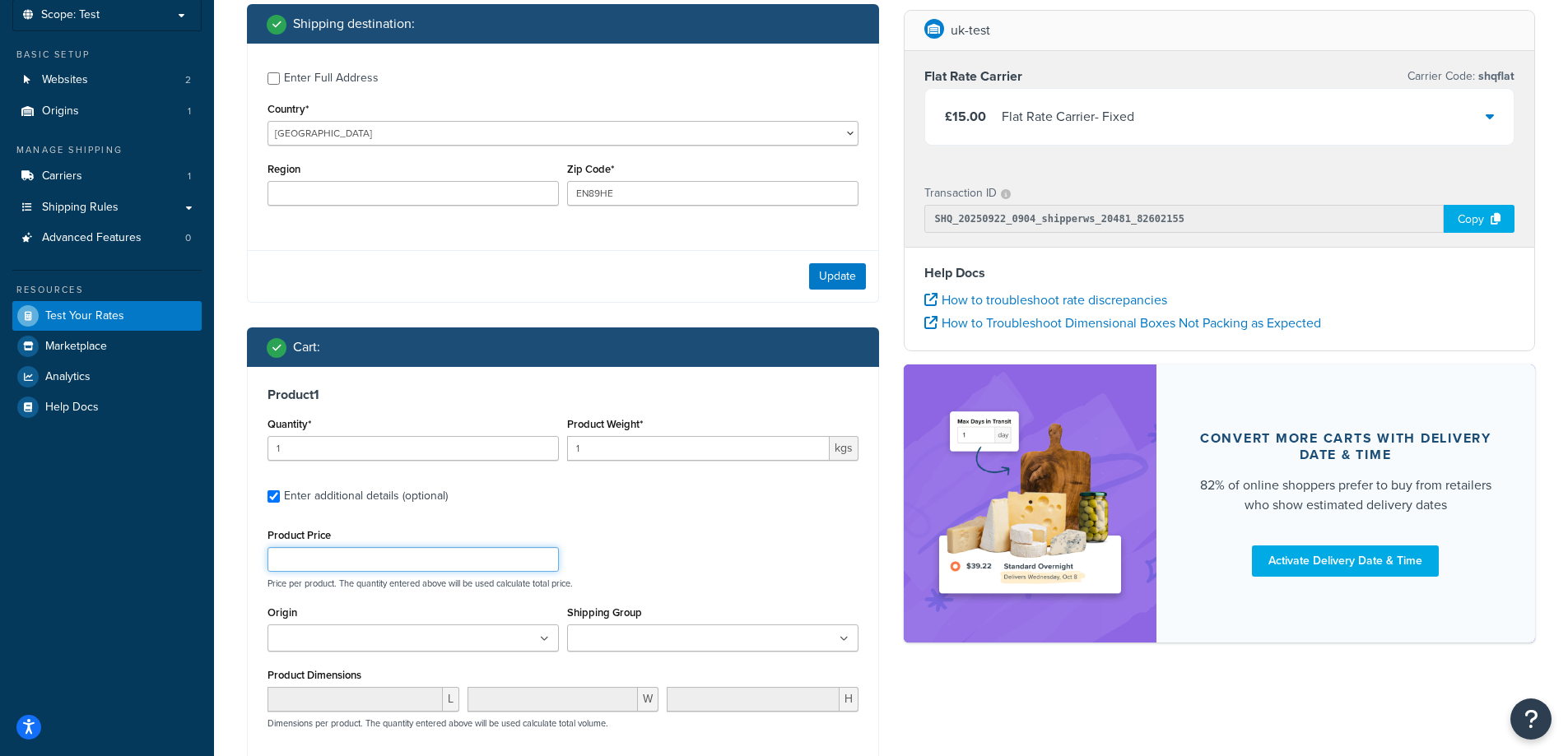
click at [304, 554] on input "Product Price" at bounding box center [413, 560] width 291 height 24
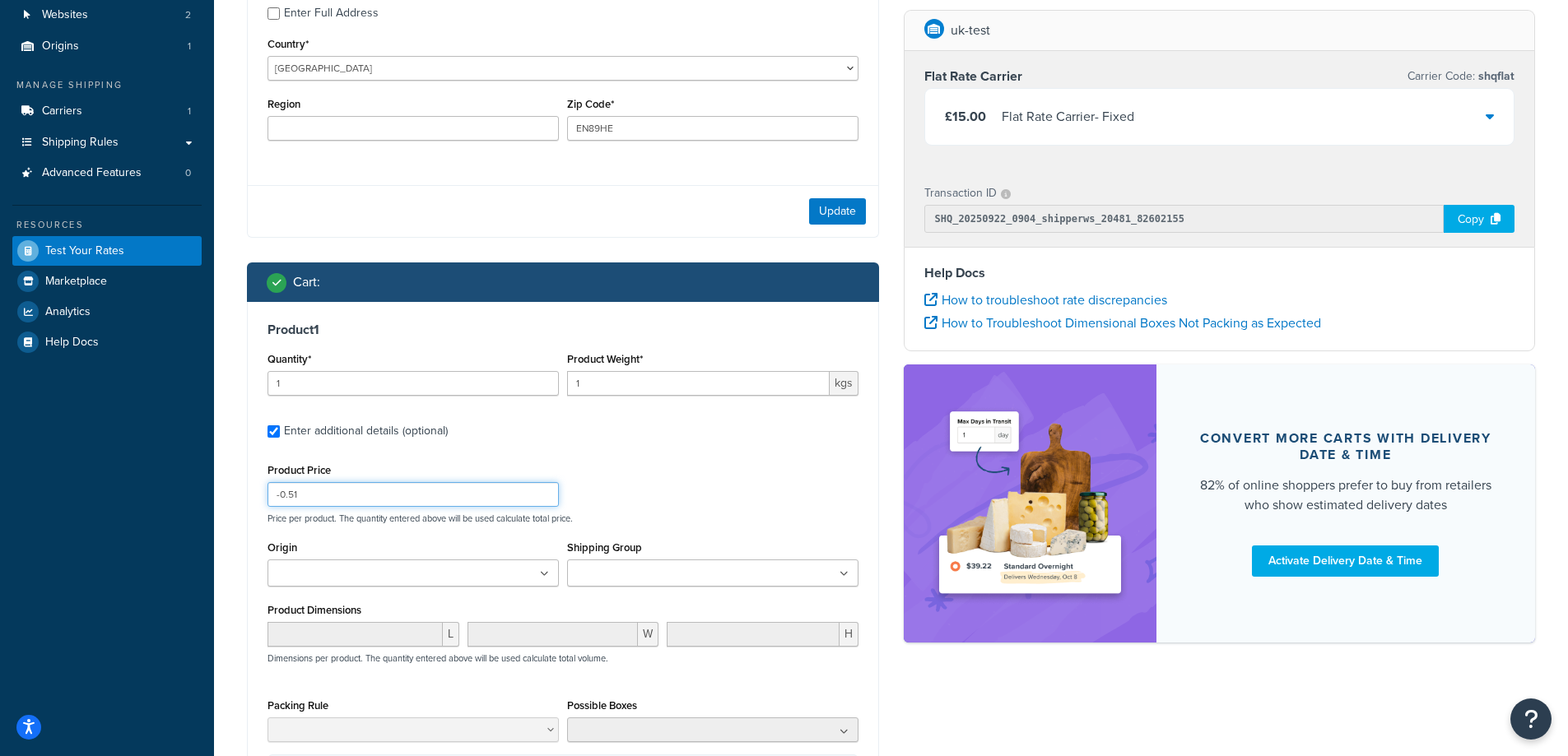
scroll to position [198, 0]
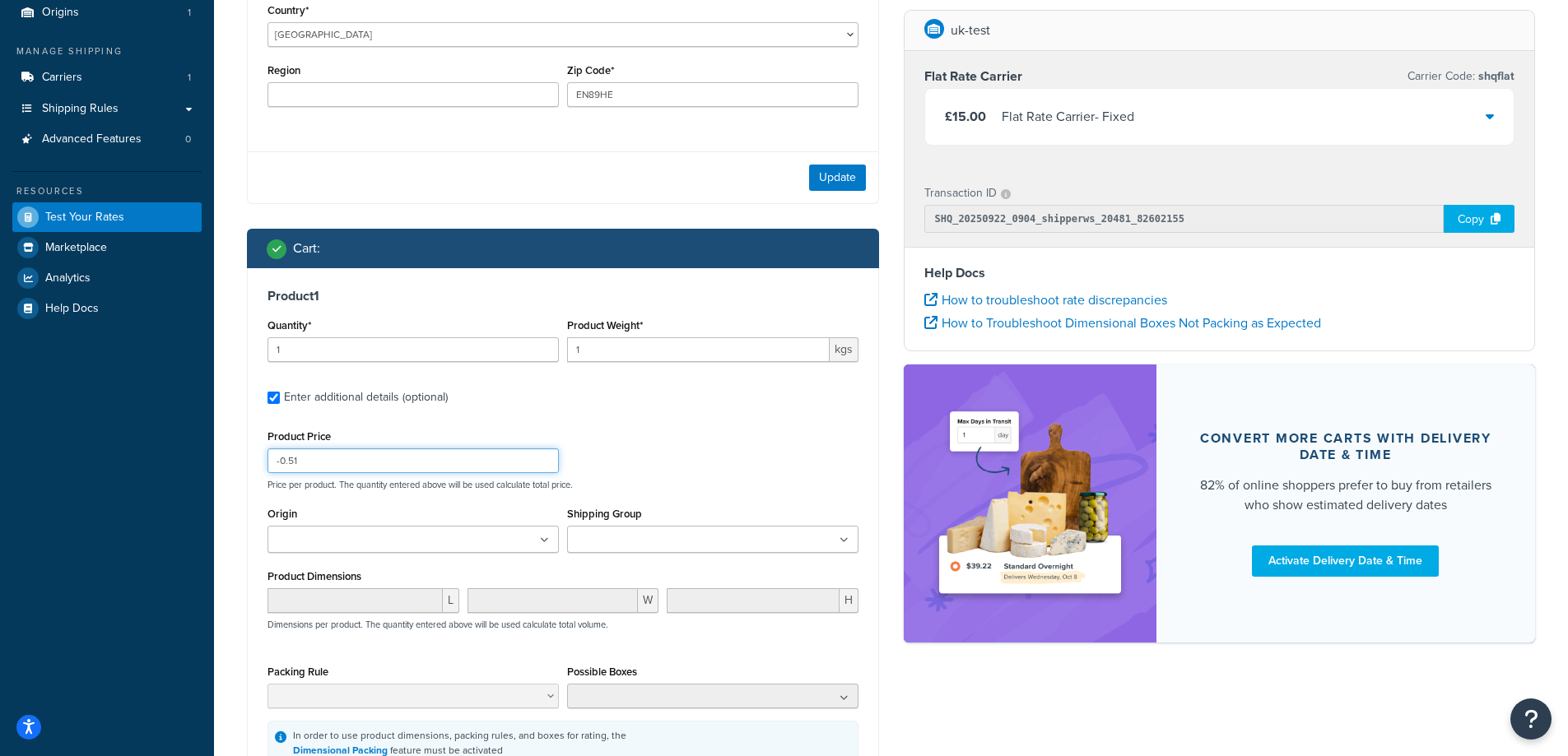
type input "-0.51"
click at [421, 535] on ul at bounding box center [413, 539] width 291 height 27
click at [636, 535] on input "Shipping Group" at bounding box center [645, 541] width 145 height 18
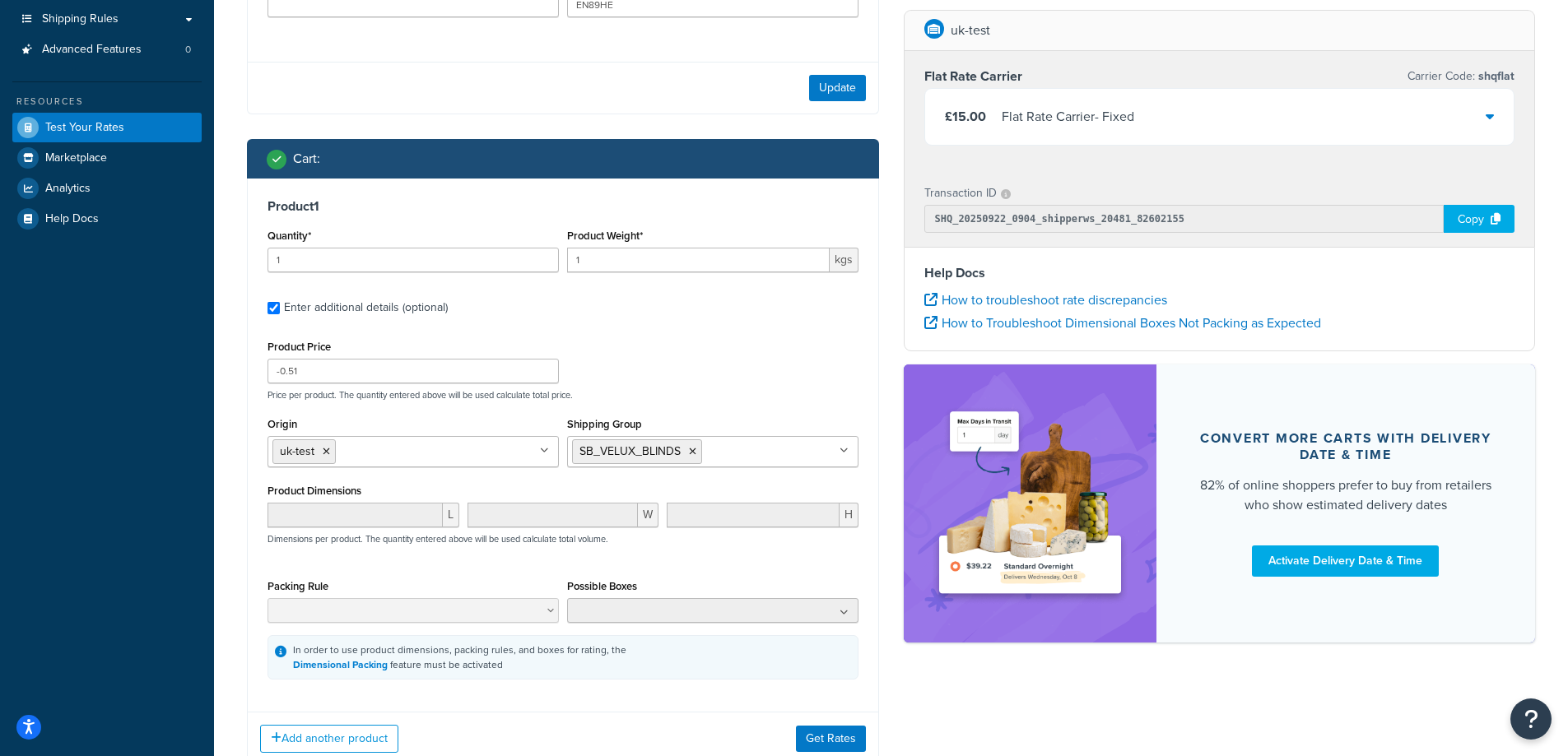
scroll to position [404, 0]
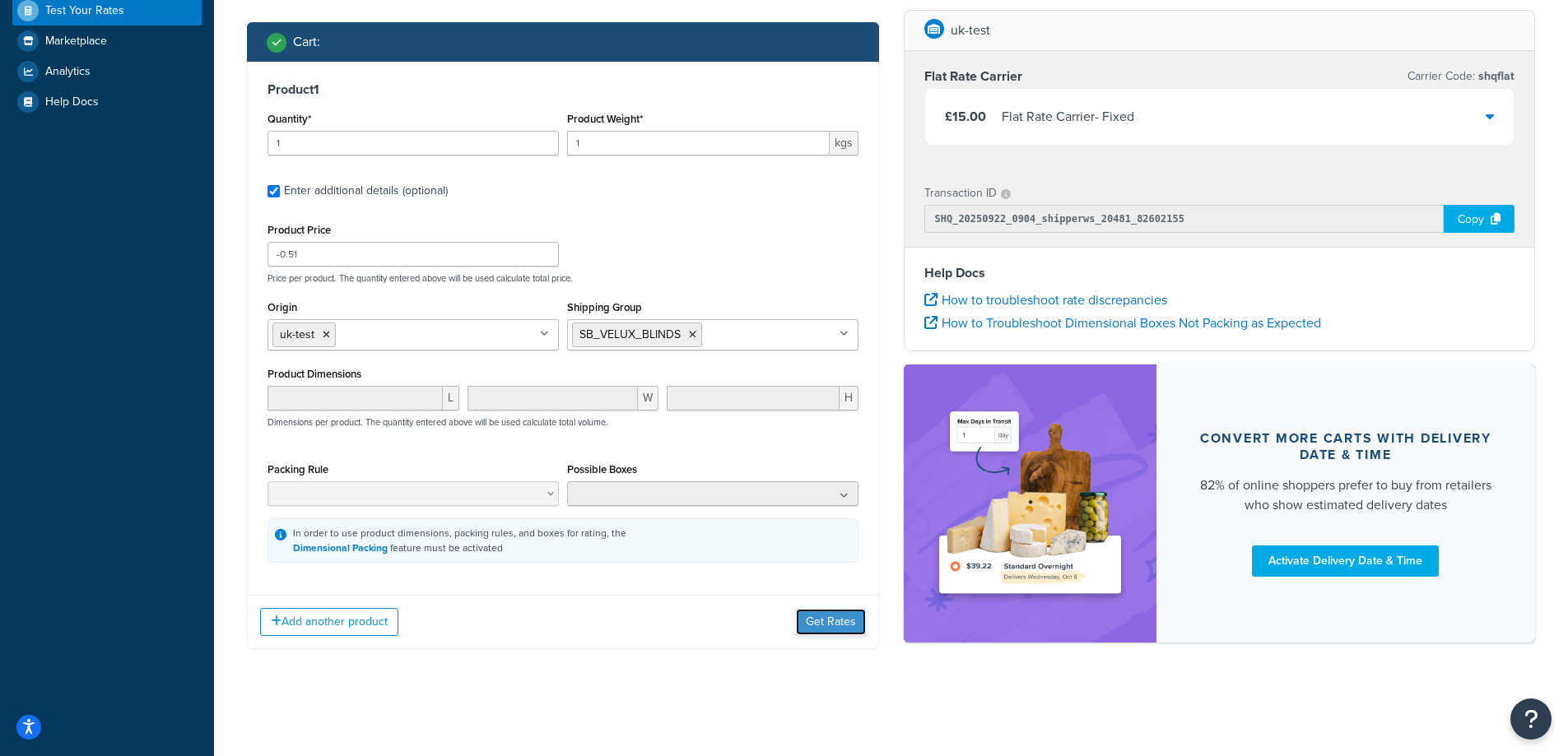
click at [812, 623] on button "Get Rates" at bounding box center [831, 622] width 70 height 26
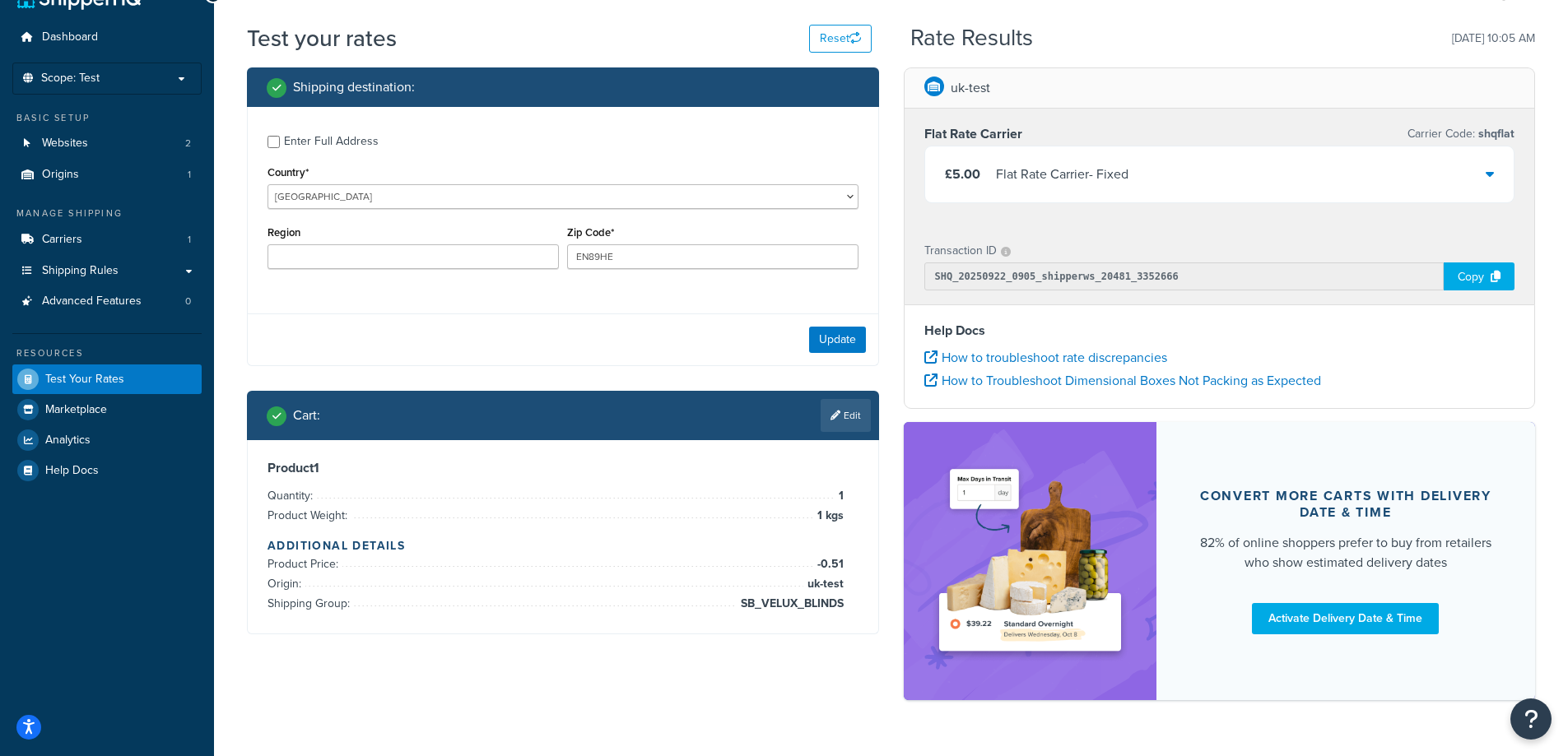
scroll to position [0, 0]
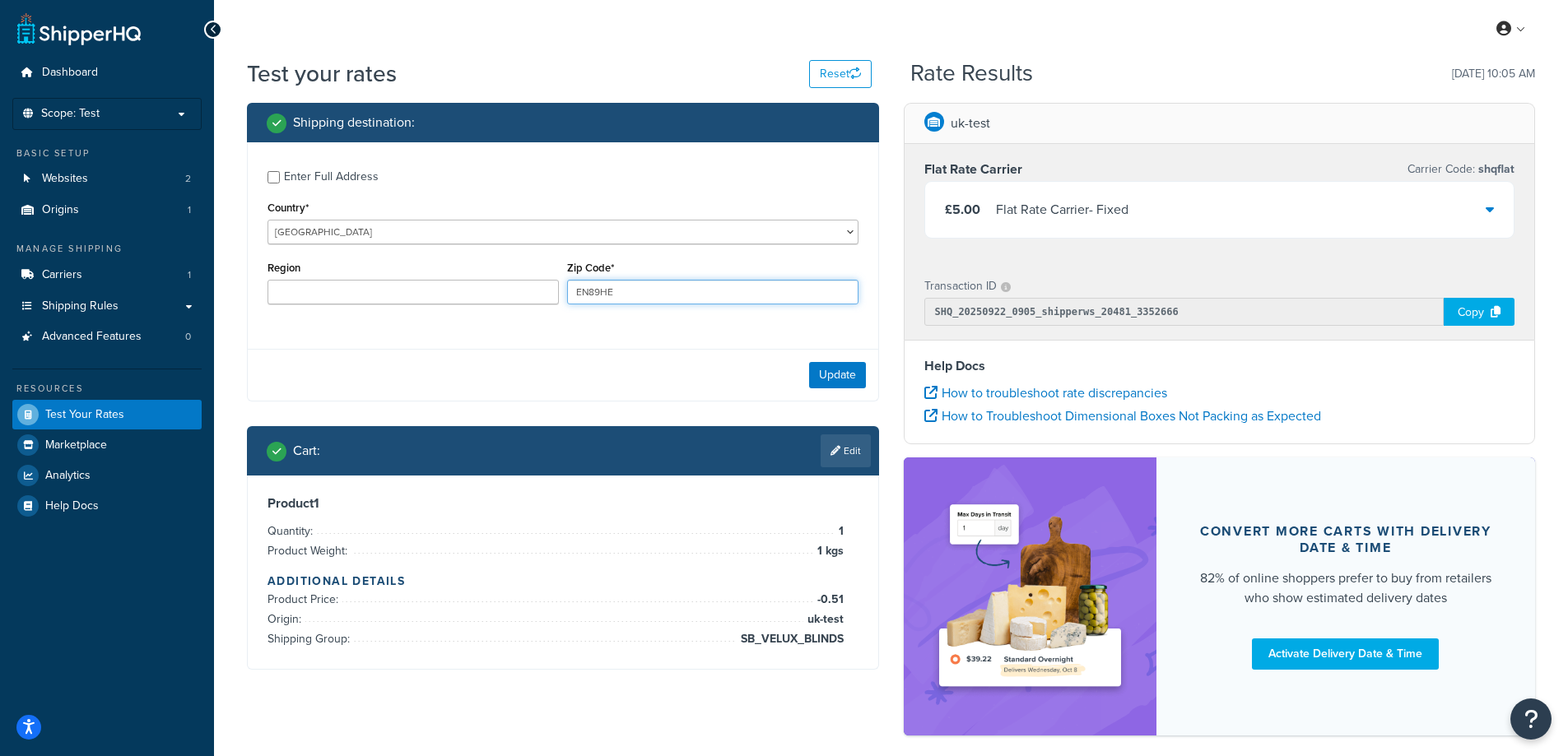
click at [634, 294] on input "EN89HE" at bounding box center [712, 292] width 291 height 24
type textarea "EN89HE"
click at [634, 294] on input "EN89HE" at bounding box center [712, 292] width 291 height 24
click at [486, 362] on div "Update" at bounding box center [563, 374] width 631 height 52
